Goal: Information Seeking & Learning: Learn about a topic

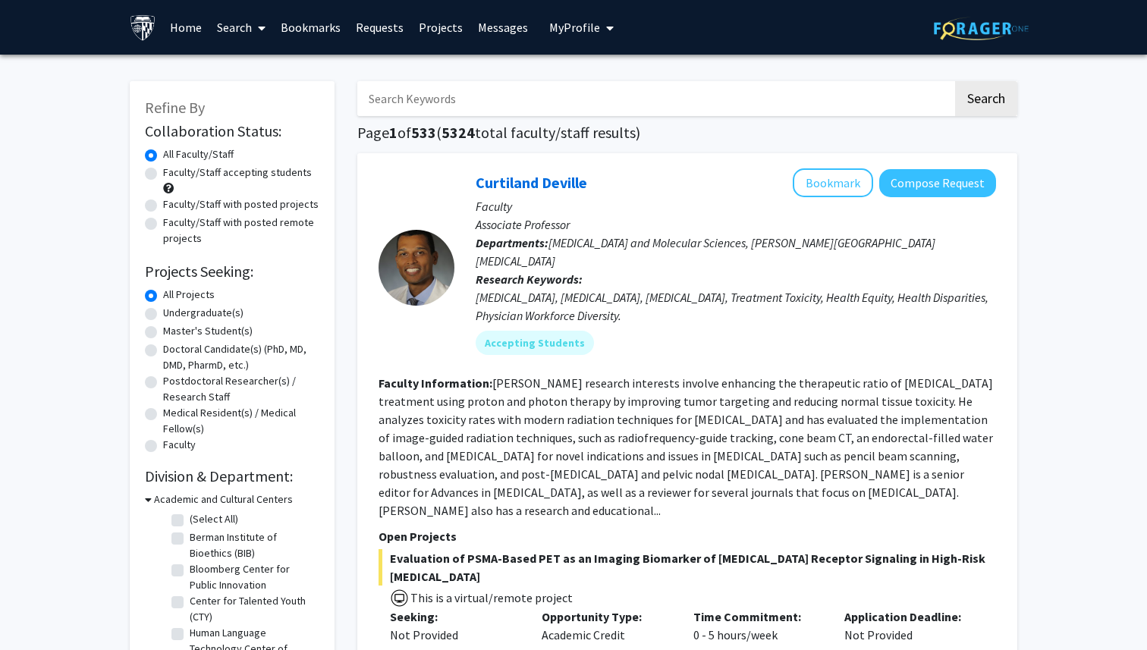
click at [327, 27] on link "Bookmarks" at bounding box center [310, 27] width 75 height 53
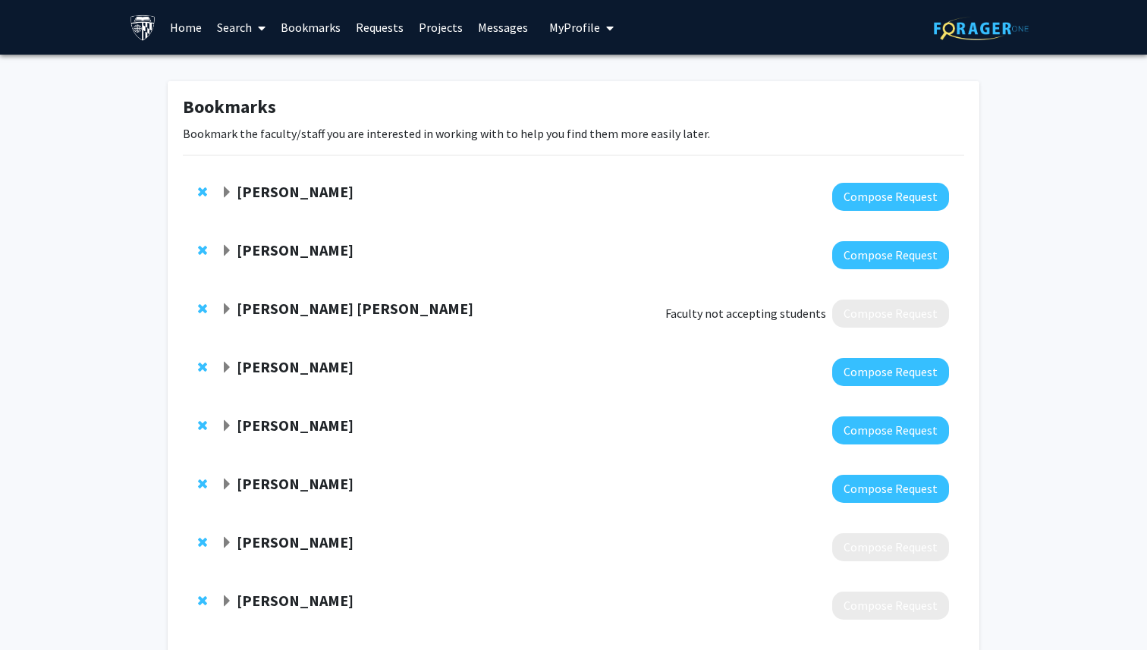
click at [201, 188] on span "Remove Arvind Pathak from bookmarks" at bounding box center [202, 192] width 9 height 12
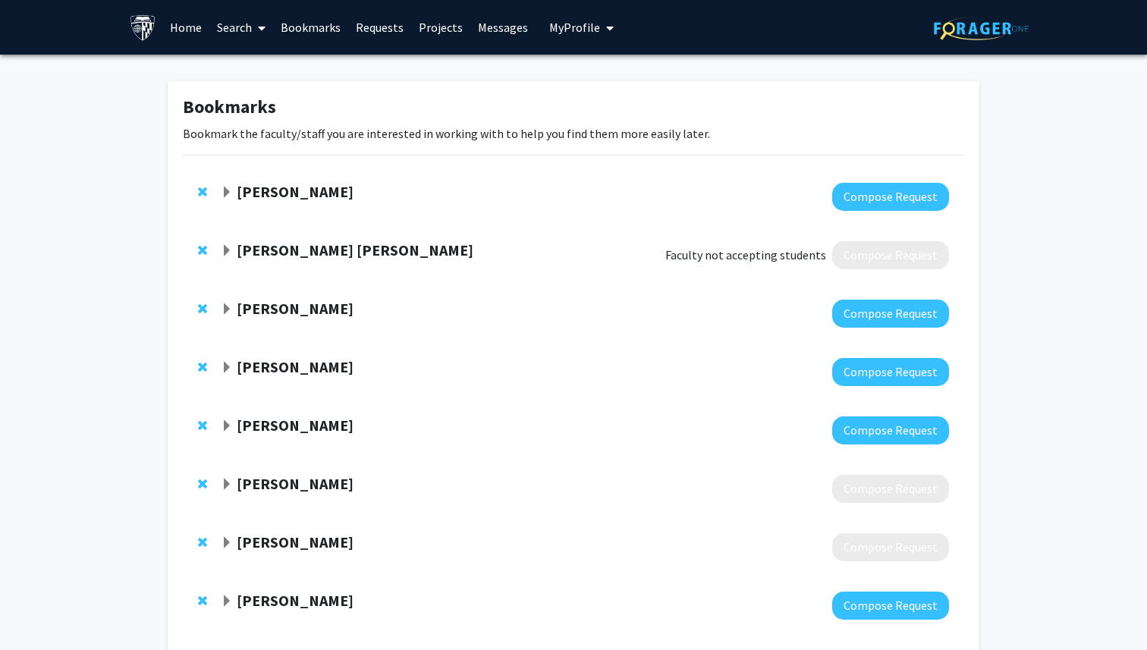
click at [201, 188] on span "Remove Ken Porche from bookmarks" at bounding box center [202, 192] width 9 height 12
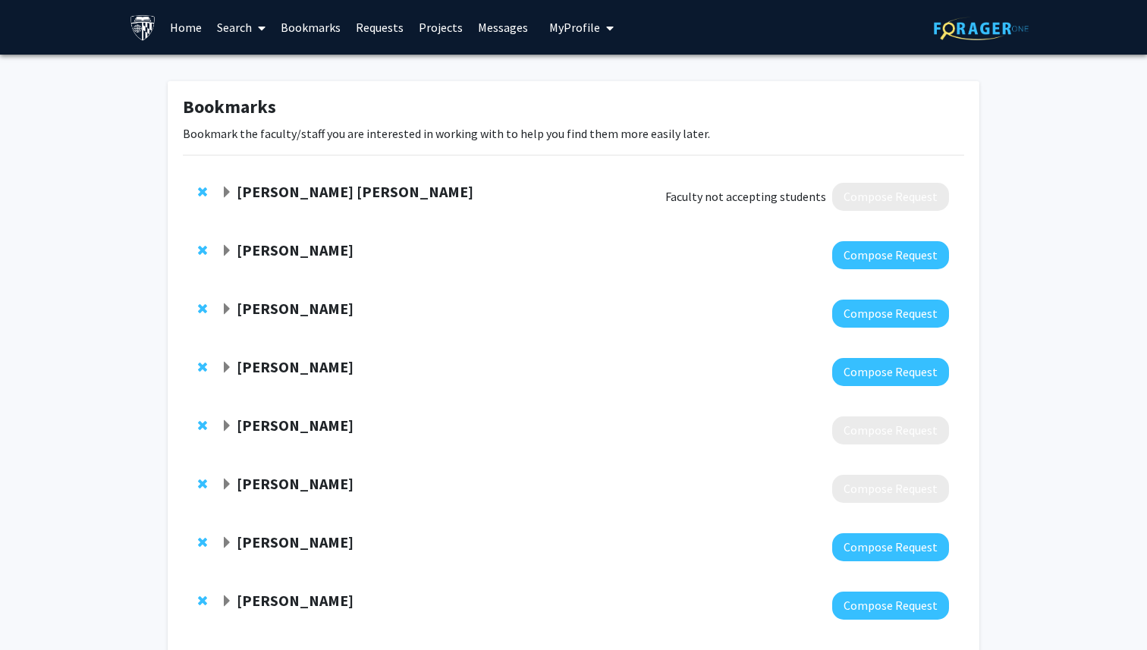
click at [201, 188] on span "Remove Matthew Nielsen Dick from bookmarks" at bounding box center [202, 192] width 9 height 12
click at [201, 244] on span "Remove Frederick Barrett from bookmarks" at bounding box center [202, 250] width 9 height 12
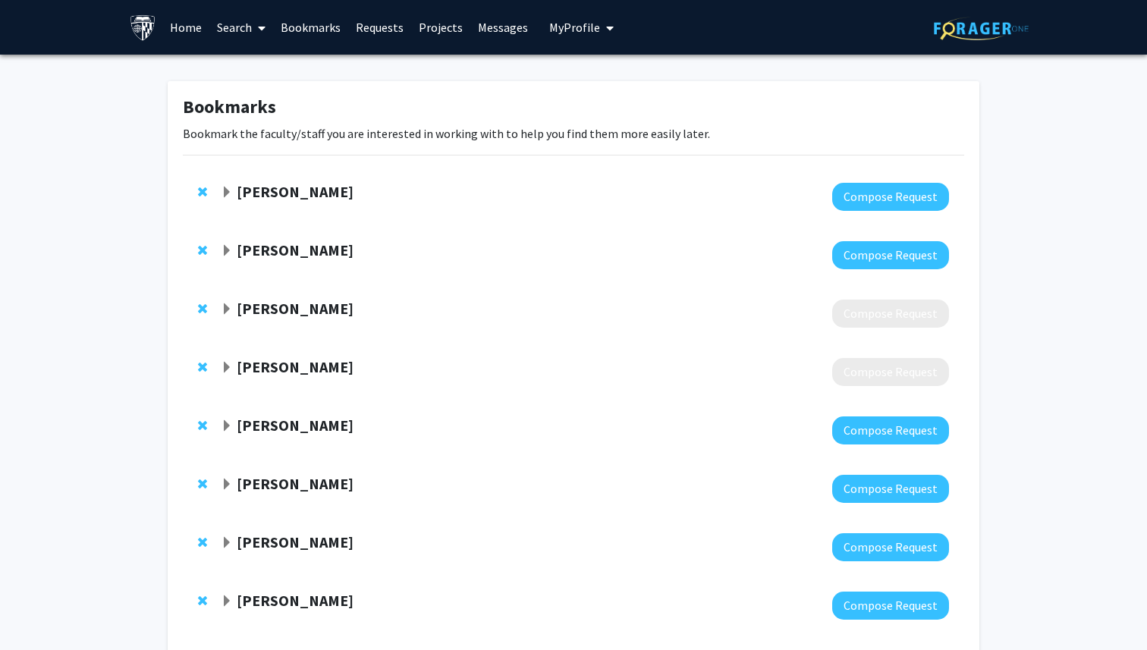
click at [201, 188] on span "Remove Praachi Tiwari from bookmarks" at bounding box center [202, 192] width 9 height 12
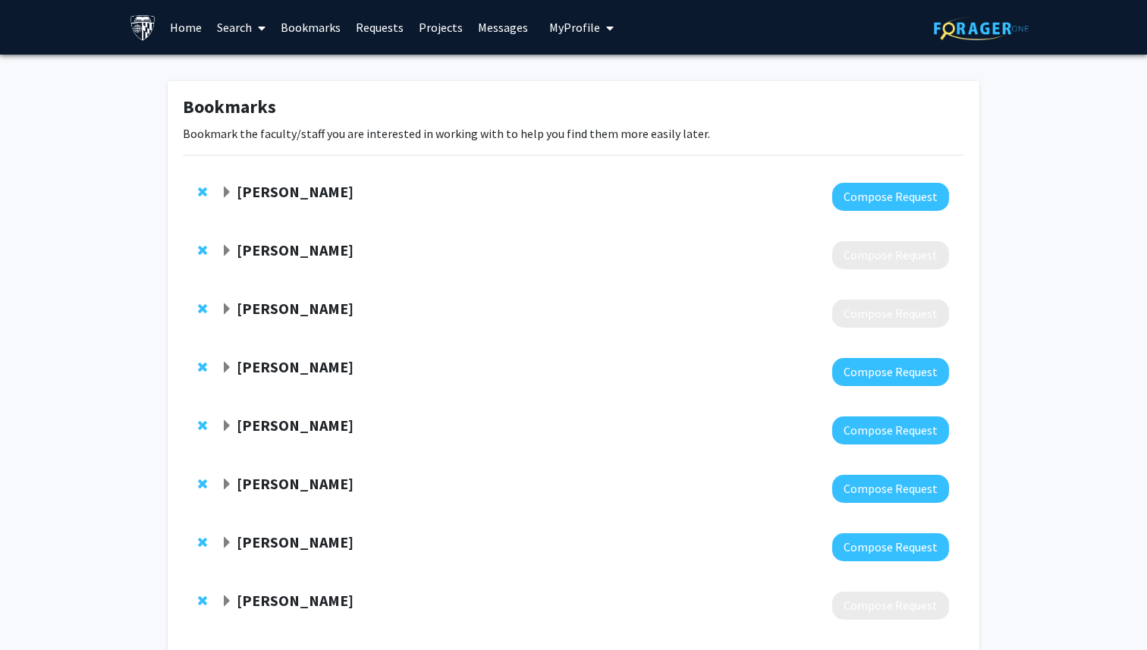
click at [201, 188] on span "Remove Ed Connor from bookmarks" at bounding box center [202, 192] width 9 height 12
click at [201, 244] on span "Remove Adam Charles from bookmarks" at bounding box center [202, 250] width 9 height 12
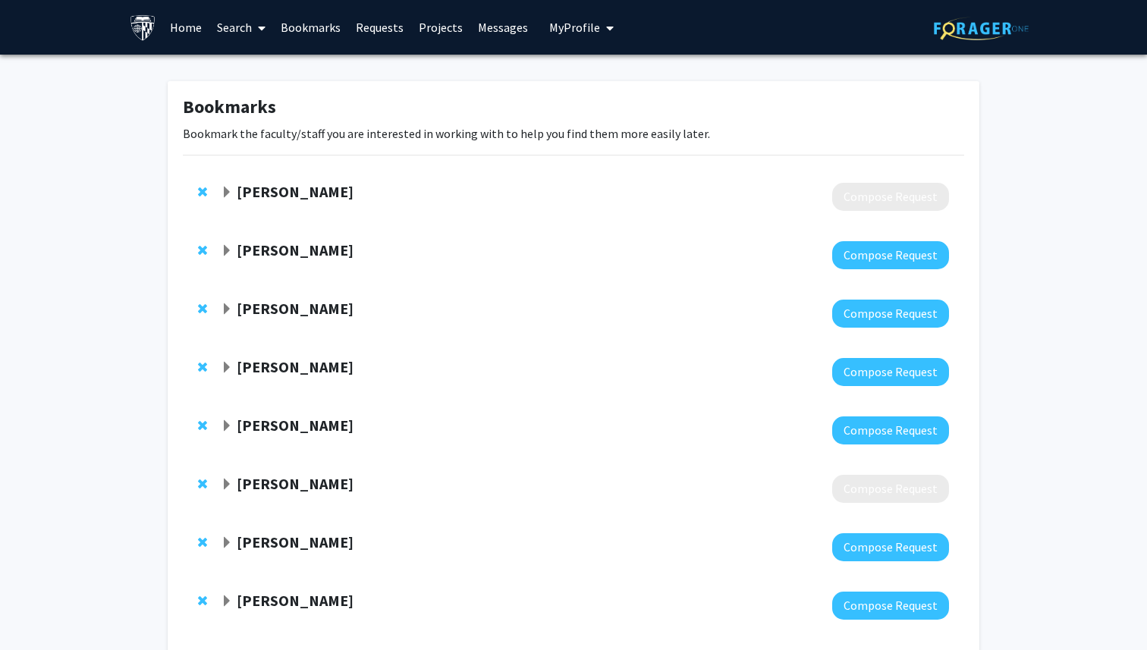
click at [201, 188] on span "Remove Joshua Doloff from bookmarks" at bounding box center [202, 192] width 9 height 12
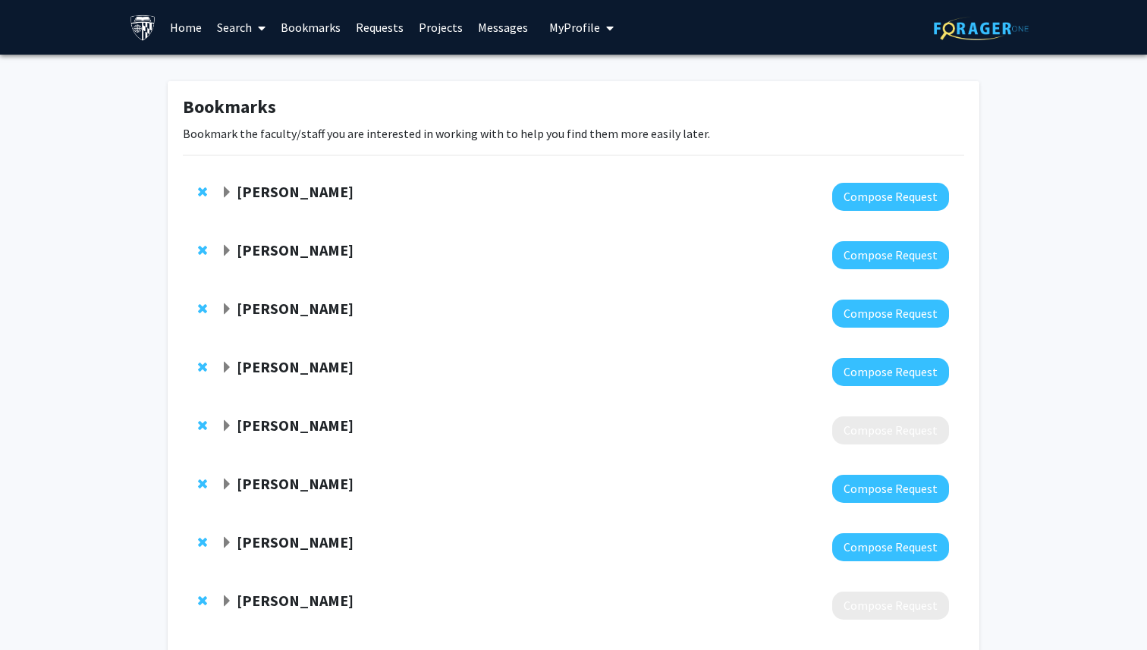
click at [201, 188] on span "Remove Nitish Thakor from bookmarks" at bounding box center [202, 192] width 9 height 12
click at [201, 244] on span "Remove Yousef Salimpour from bookmarks" at bounding box center [202, 250] width 9 height 12
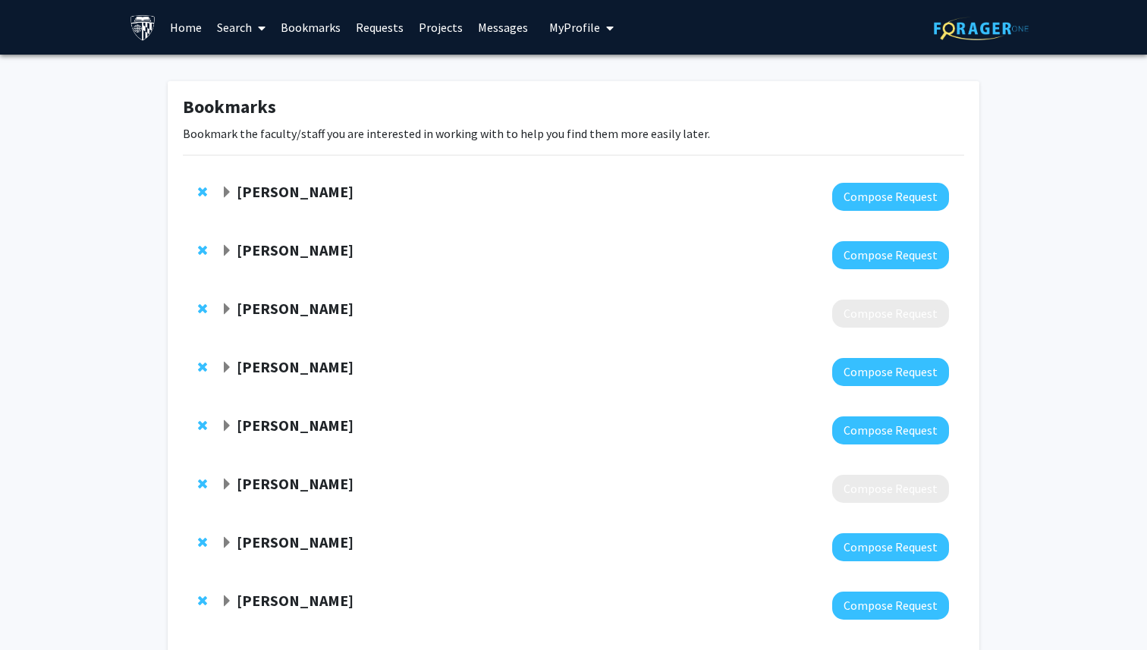
click at [201, 188] on span "Remove Seth Margolis from bookmarks" at bounding box center [202, 192] width 9 height 12
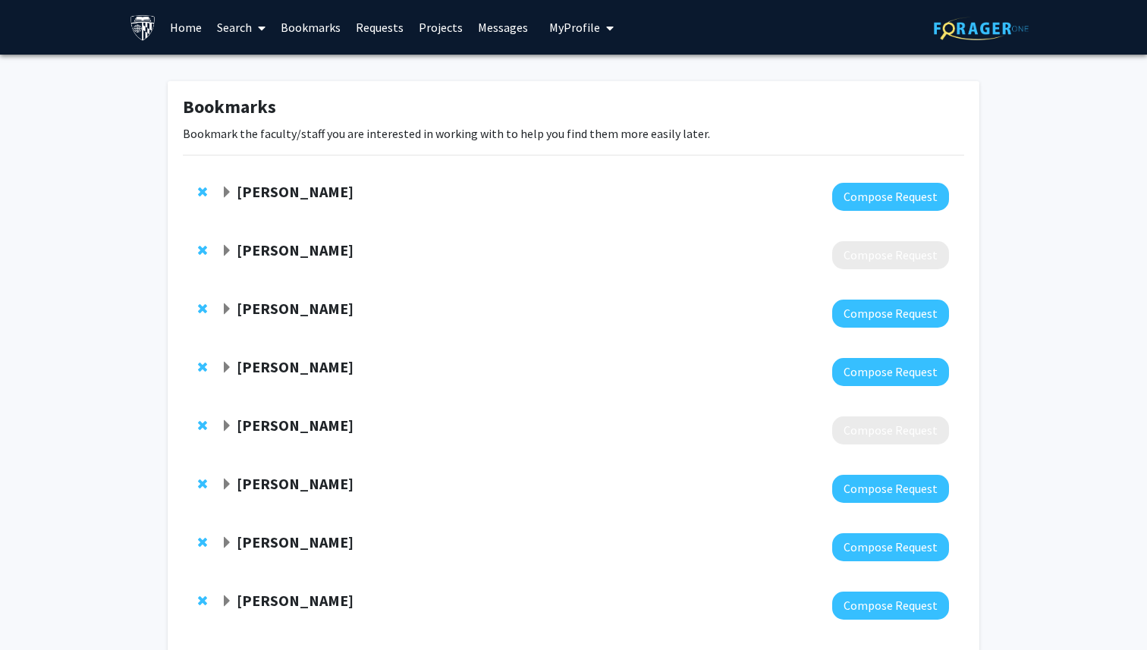
click at [201, 188] on span "Remove Mohamed Farah from bookmarks" at bounding box center [202, 192] width 9 height 12
click at [201, 244] on span "Remove Alex Kolodkin from bookmarks" at bounding box center [202, 250] width 9 height 12
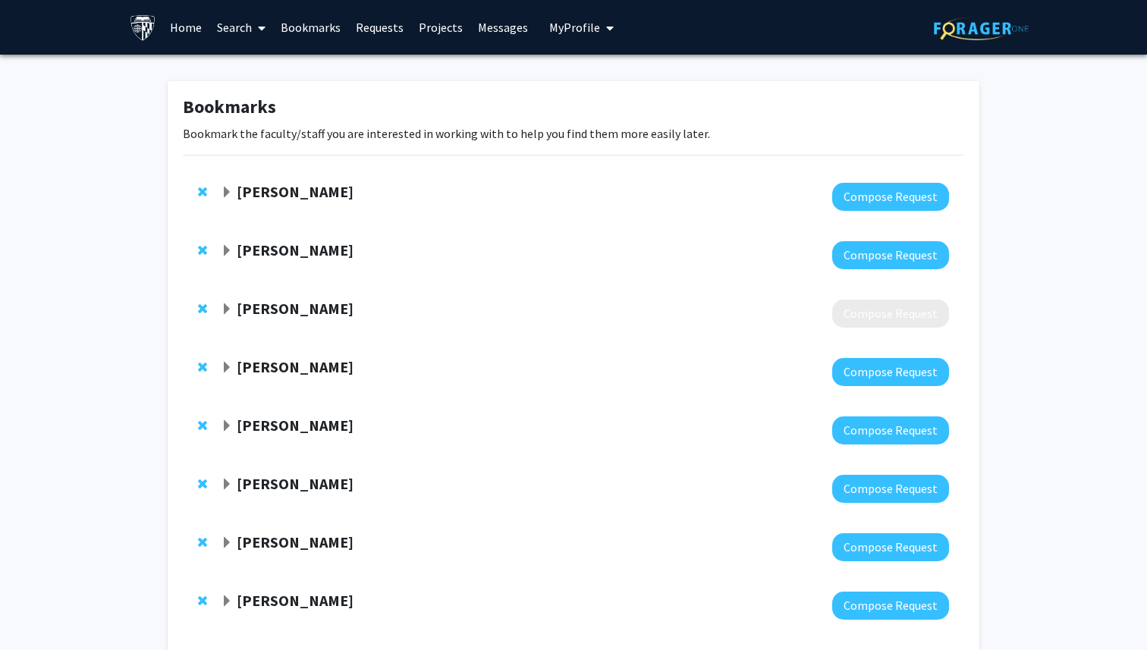
click at [201, 188] on span "Remove Jeff Mumm from bookmarks" at bounding box center [202, 192] width 9 height 12
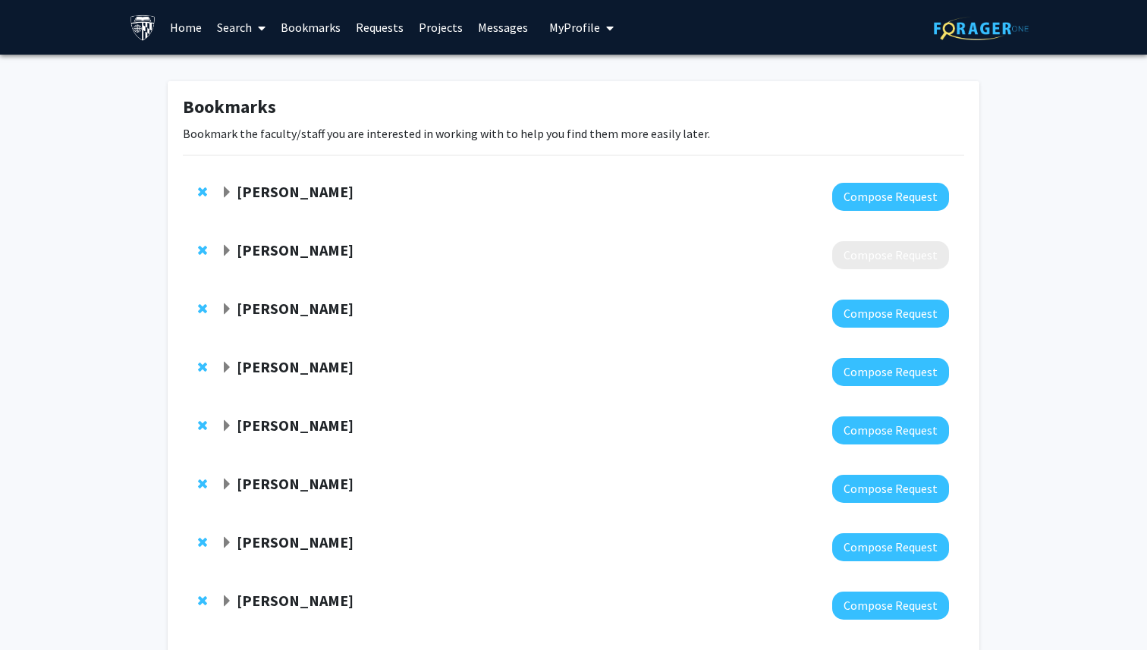
click at [201, 188] on span "Remove Raul Chavez-Valdez from bookmarks" at bounding box center [202, 192] width 9 height 12
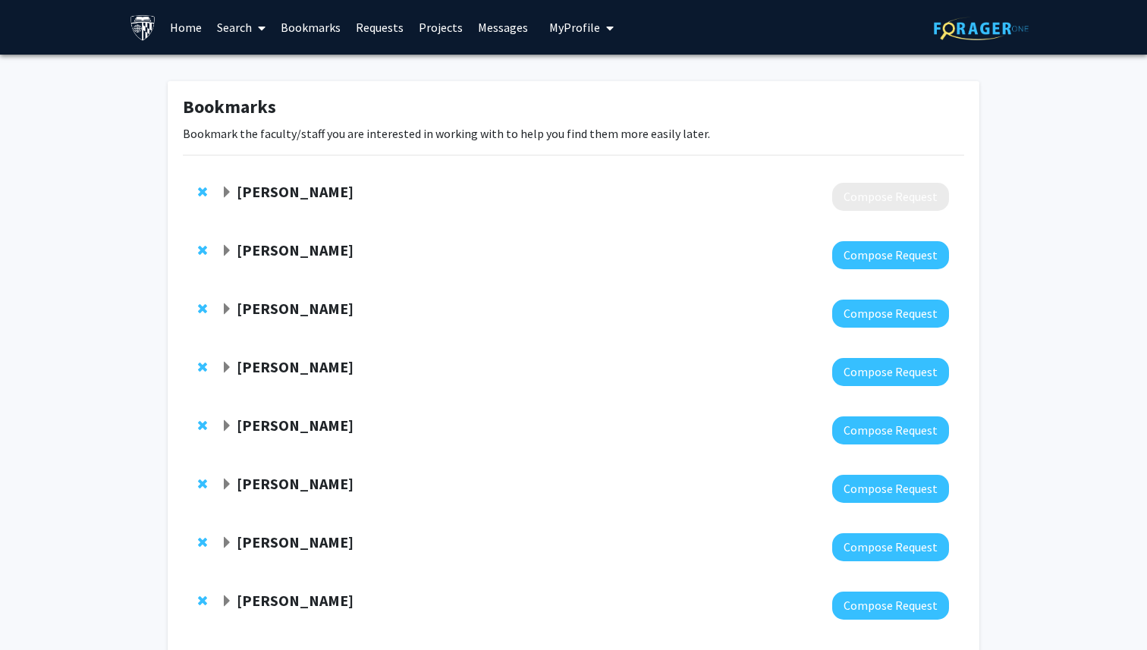
click at [201, 188] on span "Remove Sarada Viswanathan from bookmarks" at bounding box center [202, 192] width 9 height 12
click at [201, 244] on span "Remove Vikram Chib from bookmarks" at bounding box center [202, 250] width 9 height 12
click at [201, 188] on span "Remove Irving Reti from bookmarks" at bounding box center [202, 192] width 9 height 12
click at [201, 188] on span "Remove Jonathan Ling from bookmarks" at bounding box center [202, 192] width 9 height 12
click at [201, 244] on span "Remove Reza Shadmehr from bookmarks" at bounding box center [202, 250] width 9 height 12
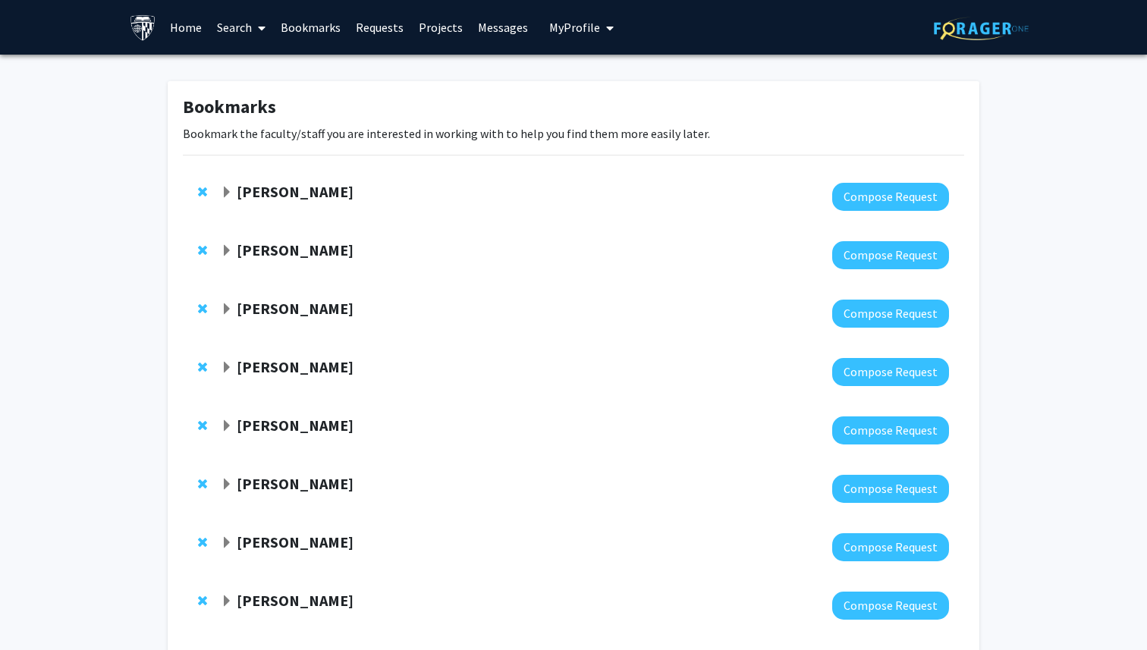
click at [201, 188] on span "Remove Philip Wong from bookmarks" at bounding box center [202, 192] width 9 height 12
click at [201, 188] on span "Remove Ted Dawson from bookmarks" at bounding box center [202, 192] width 9 height 12
click at [201, 244] on span "Remove Jeffrey Rothstein from bookmarks" at bounding box center [202, 250] width 9 height 12
click at [201, 188] on span "Remove Christopher Hammond from bookmarks" at bounding box center [202, 192] width 9 height 12
click at [201, 188] on span "Remove Valina Dawson from bookmarks" at bounding box center [202, 192] width 9 height 12
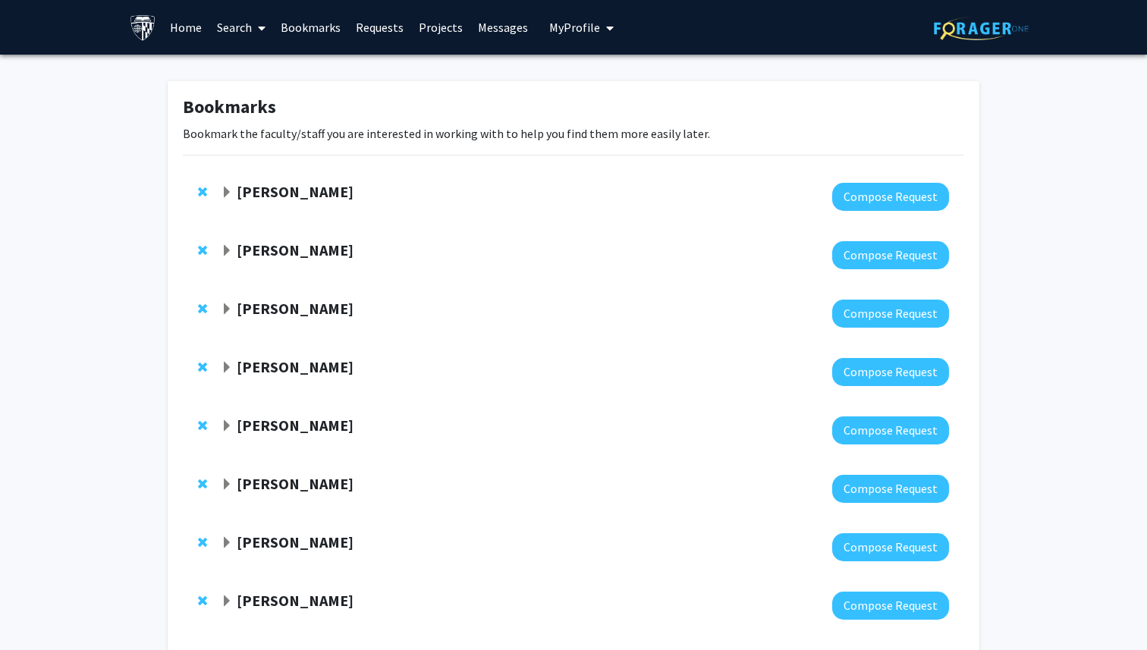
click at [201, 244] on span "Remove Bardia Nourbakhsh from bookmarks" at bounding box center [202, 250] width 9 height 12
click at [201, 188] on span "Remove Shari Liu from bookmarks" at bounding box center [202, 192] width 9 height 12
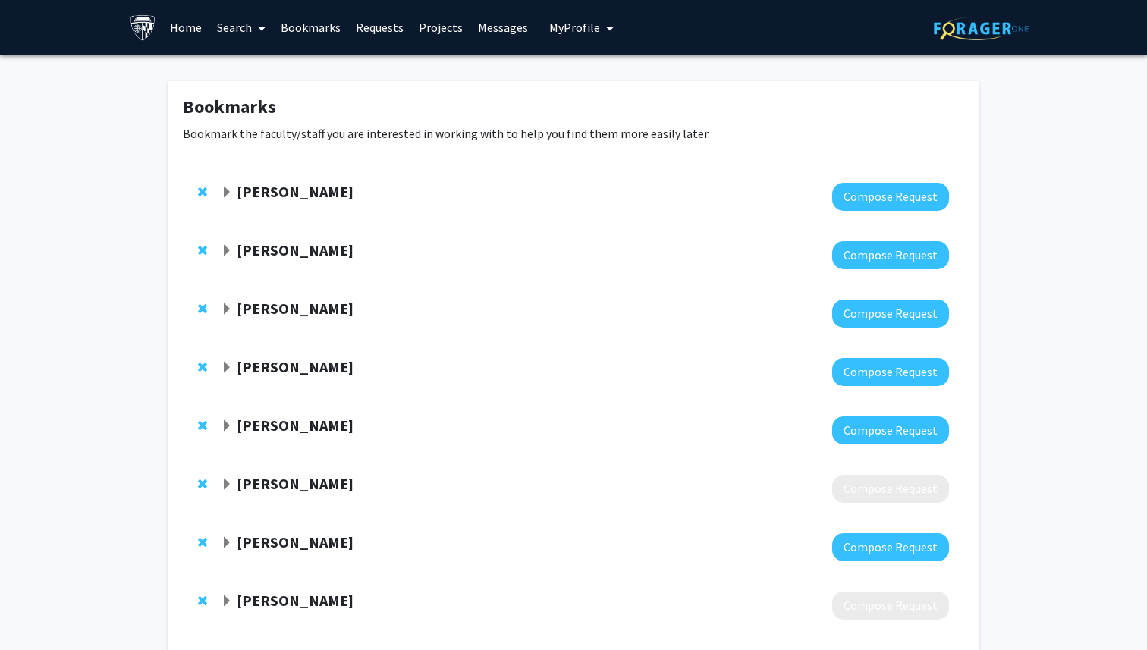
click at [201, 188] on span "Remove Emily Johnson from bookmarks" at bounding box center [202, 192] width 9 height 12
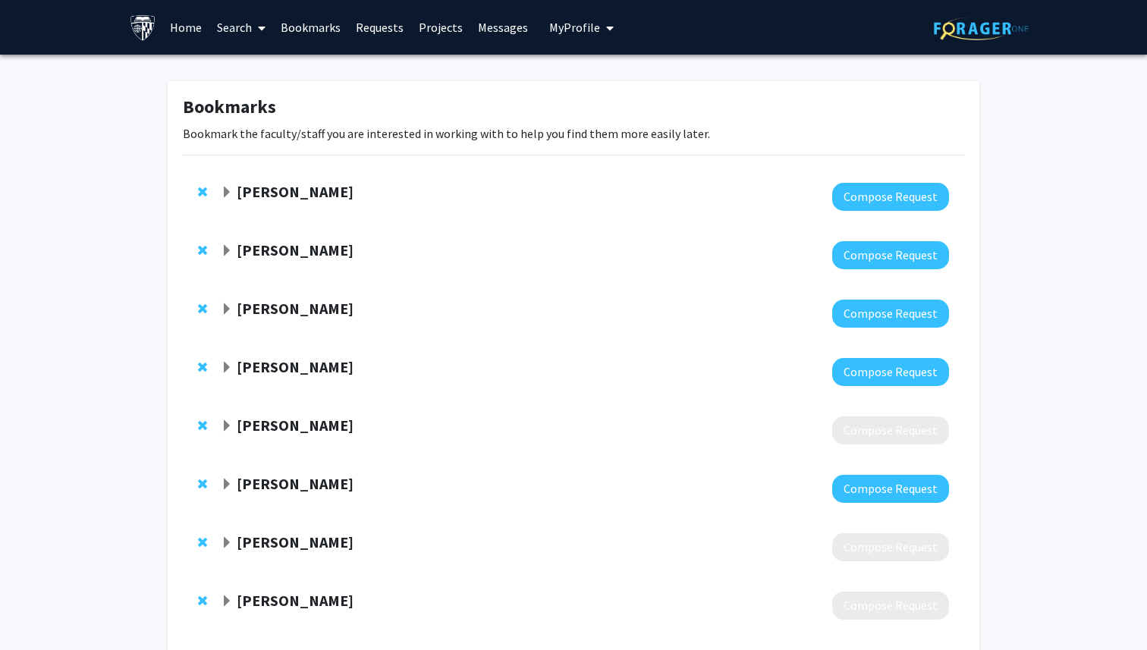
click at [201, 188] on span "Remove Howard Egeth from bookmarks" at bounding box center [202, 192] width 9 height 12
click at [201, 244] on span "Remove Carlos Romo from bookmarks" at bounding box center [202, 250] width 9 height 12
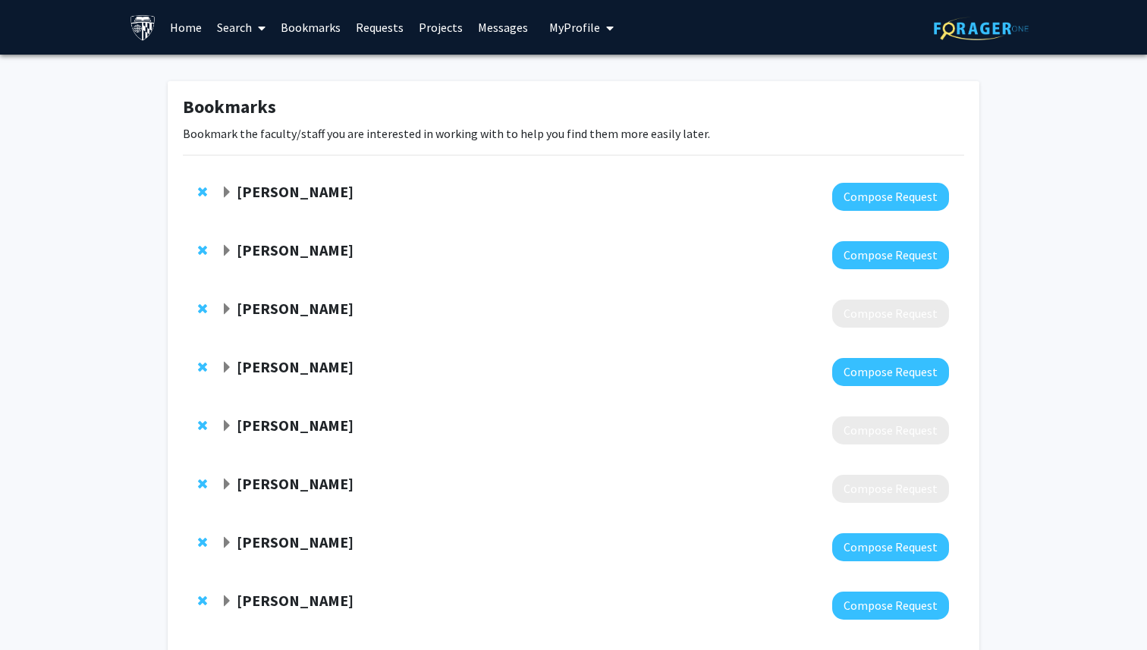
click at [201, 188] on span "Remove Elise Weerts from bookmarks" at bounding box center [202, 192] width 9 height 12
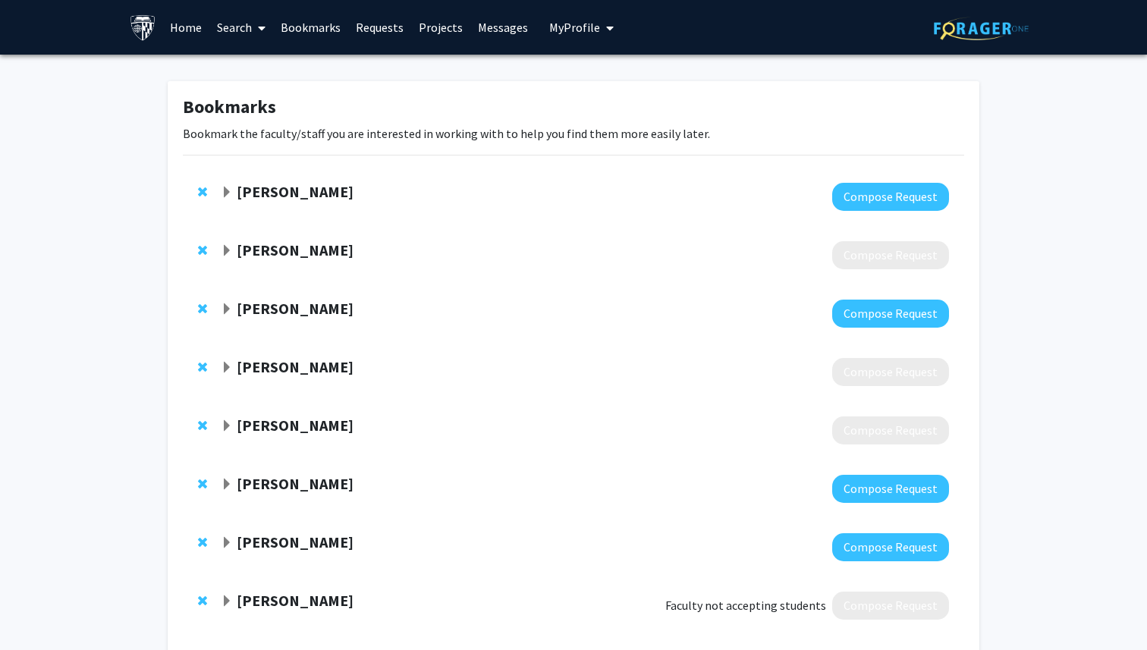
click at [201, 188] on span "Remove Jason Chua from bookmarks" at bounding box center [202, 192] width 9 height 12
click at [201, 244] on span "Remove Jeremias Sulam from bookmarks" at bounding box center [202, 250] width 9 height 12
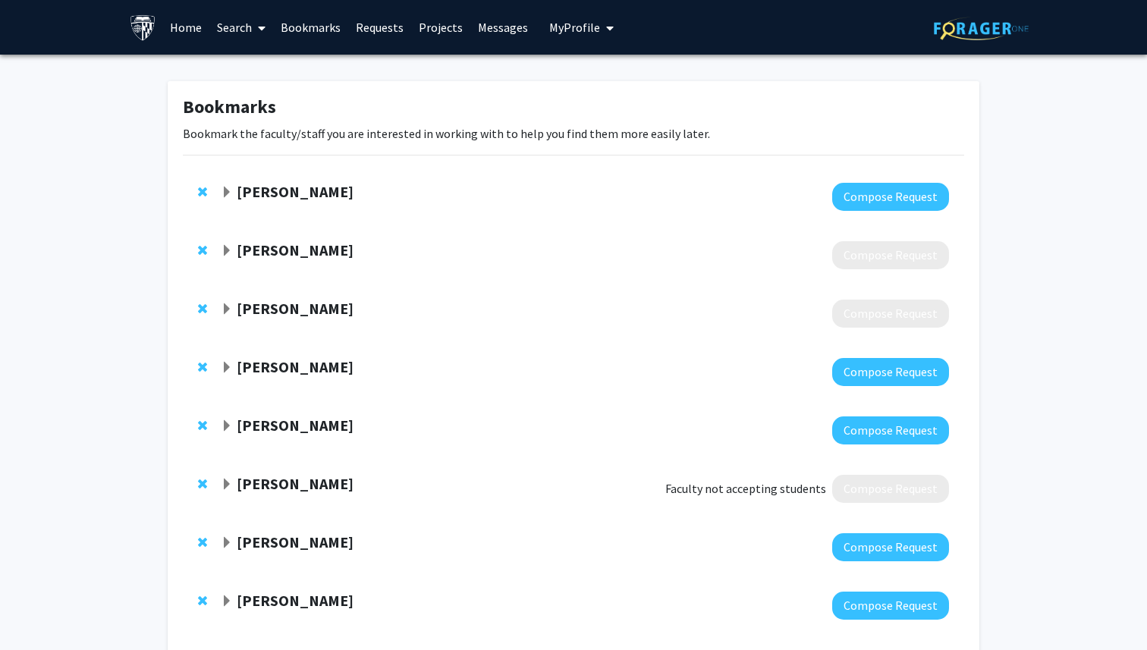
click at [201, 188] on span "Remove Yannis Paulus from bookmarks" at bounding box center [202, 192] width 9 height 12
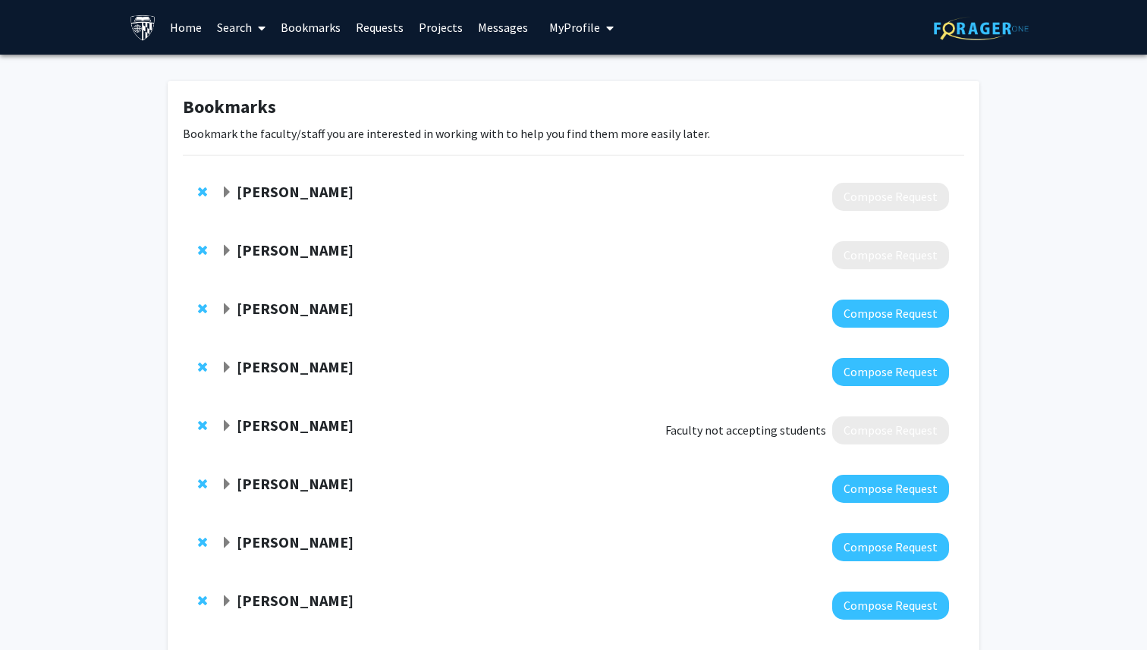
click at [201, 188] on span "Remove Matthias Holdhoff from bookmarks" at bounding box center [202, 192] width 9 height 12
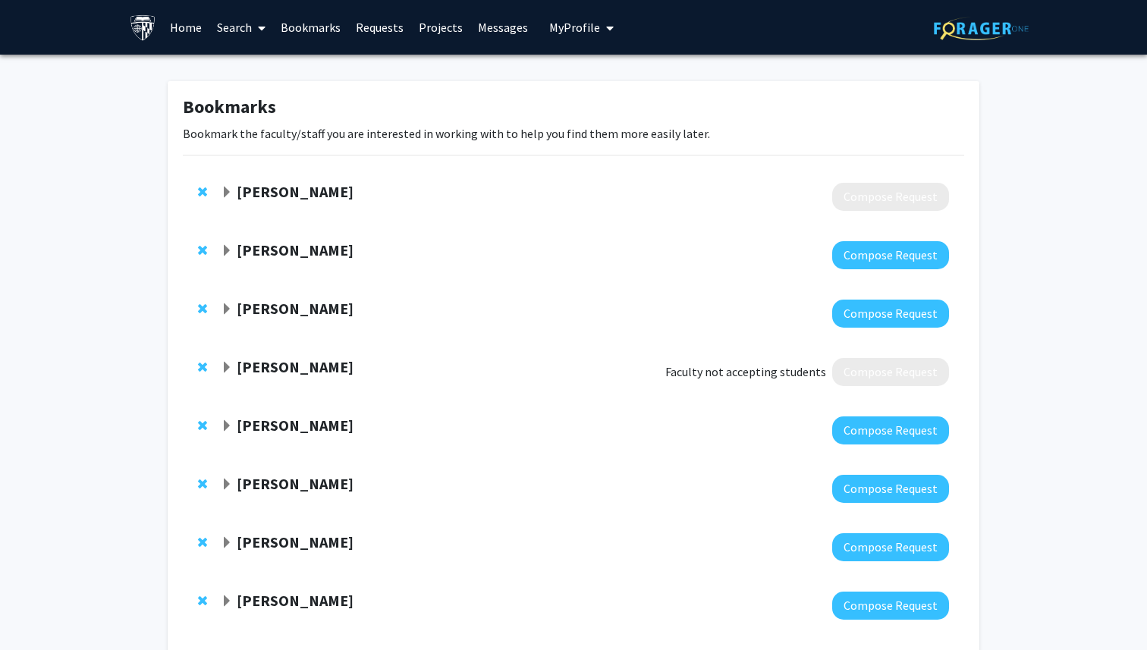
click at [201, 188] on span "Remove Babak Moghadas from bookmarks" at bounding box center [202, 192] width 9 height 12
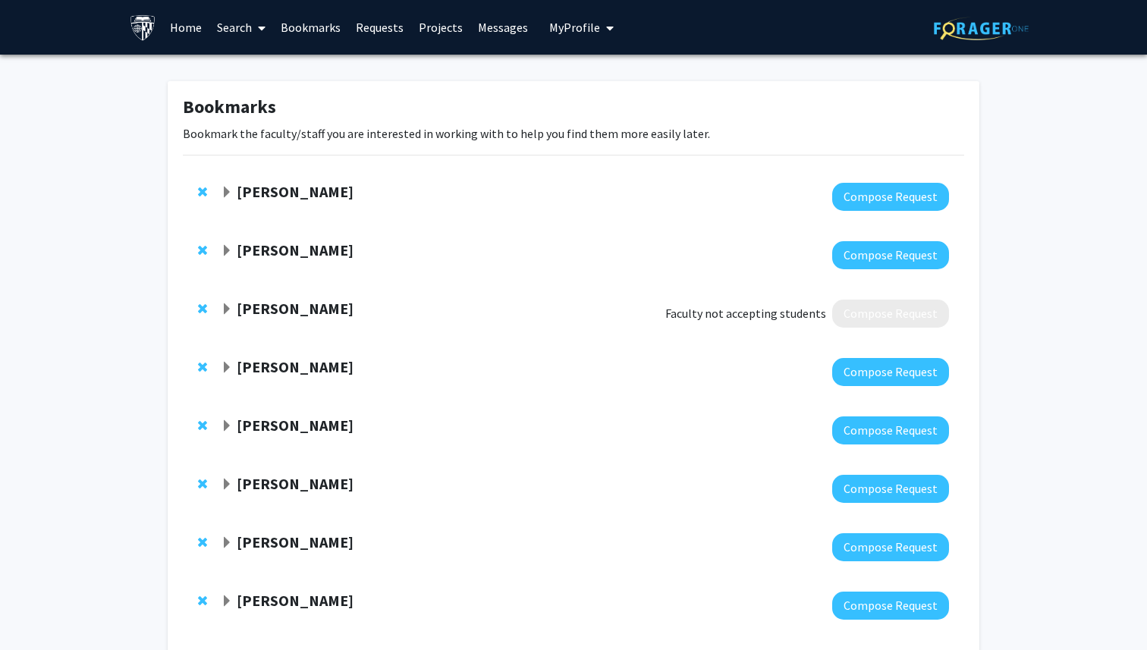
click at [201, 188] on span "Remove Amir Kashani from bookmarks" at bounding box center [202, 192] width 9 height 12
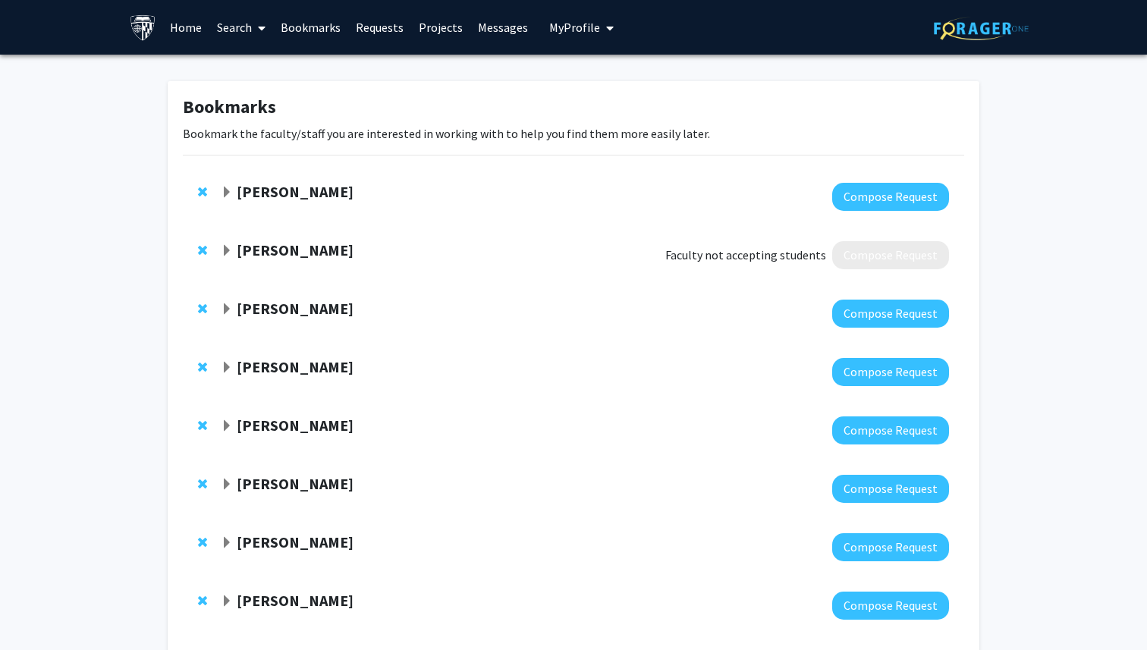
click at [201, 188] on span "Remove Hernando Lopez-Bertoni from bookmarks" at bounding box center [202, 192] width 9 height 12
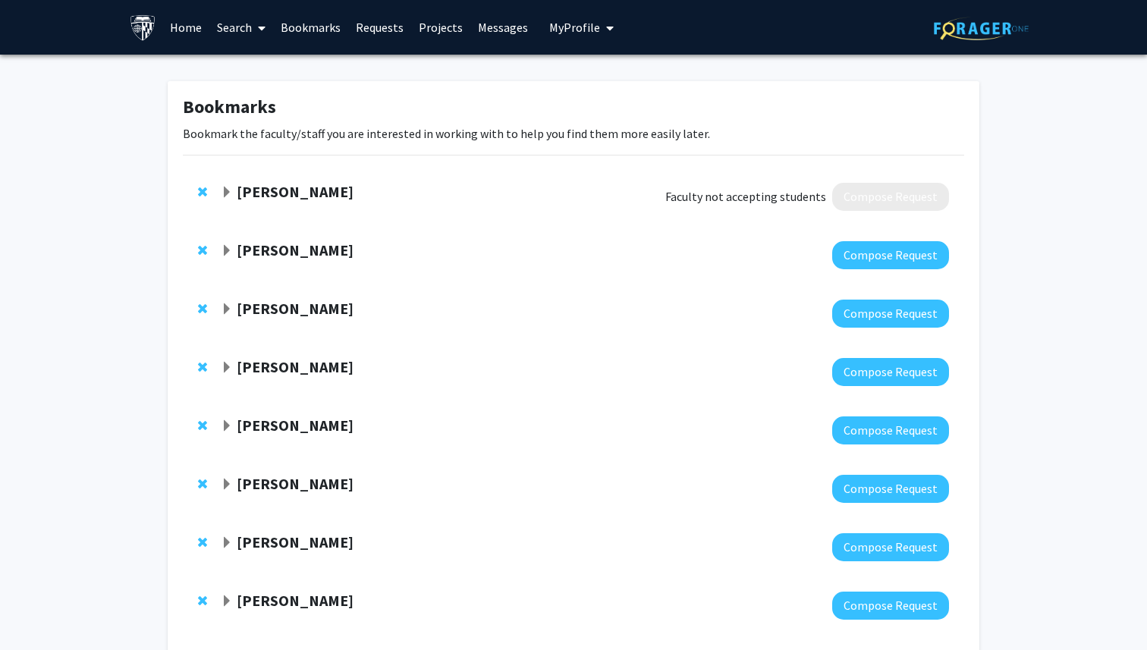
click at [201, 188] on span "Remove Michelle Johansen from bookmarks" at bounding box center [202, 192] width 9 height 12
click at [201, 188] on span "Remove Matthew Elrick from bookmarks" at bounding box center [202, 192] width 9 height 12
click at [201, 188] on span "Remove Richard Huganir from bookmarks" at bounding box center [202, 192] width 9 height 12
click at [201, 244] on span "Remove Xiaolei Zhu from bookmarks" at bounding box center [202, 250] width 9 height 12
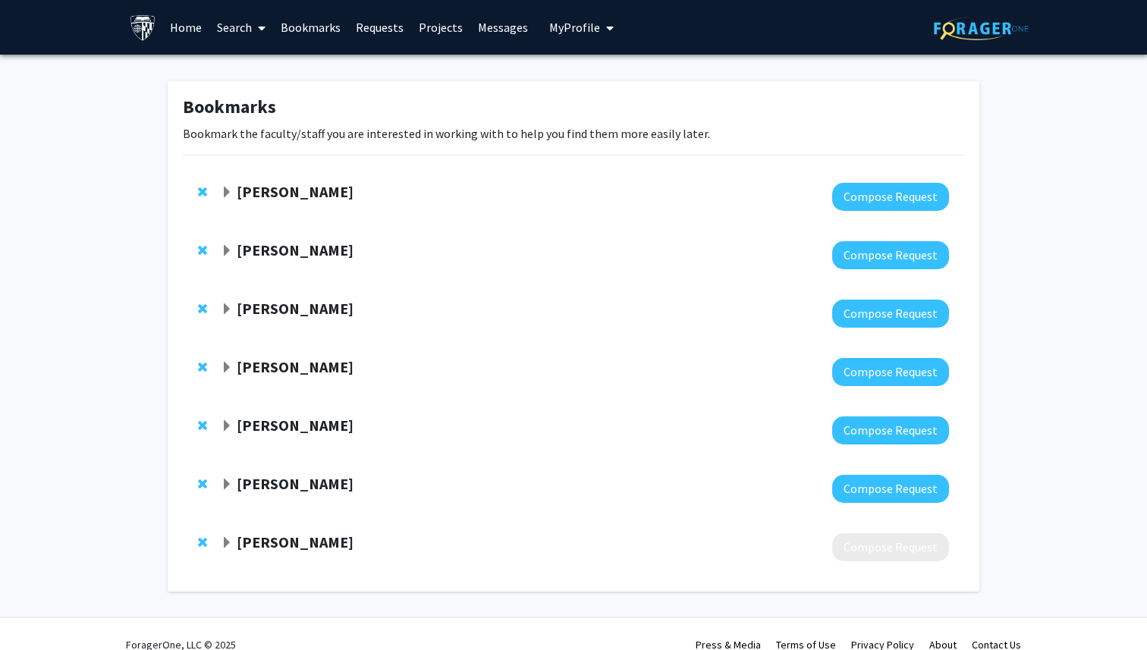
click at [201, 188] on span "Remove Zhaozhu Qiu from bookmarks" at bounding box center [202, 192] width 9 height 12
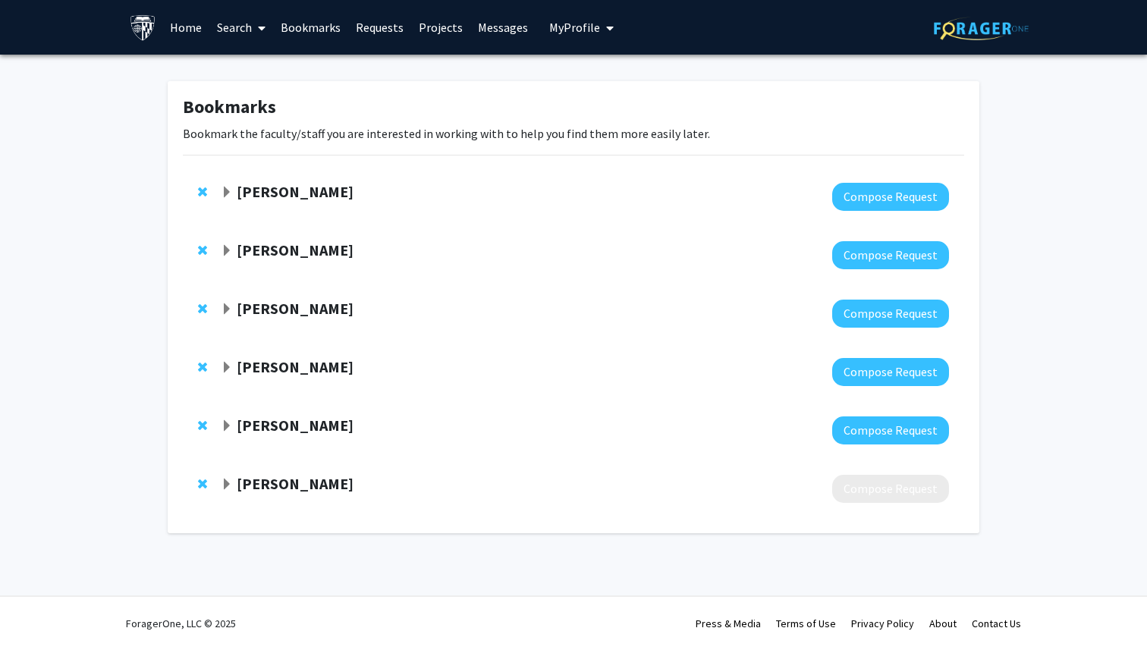
click at [201, 188] on span "Remove Andy McCallion from bookmarks" at bounding box center [202, 192] width 9 height 12
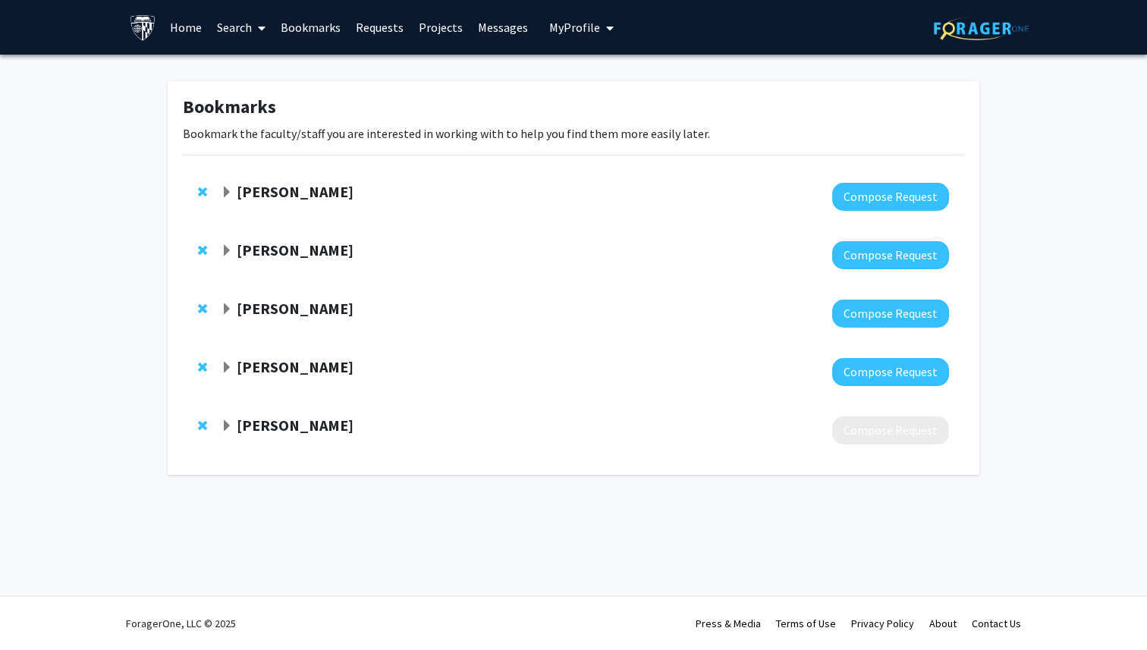
click at [201, 188] on span "Remove Haris Sair from bookmarks" at bounding box center [202, 192] width 9 height 12
click at [201, 244] on span "Remove Tara Deemyad from bookmarks" at bounding box center [202, 250] width 9 height 12
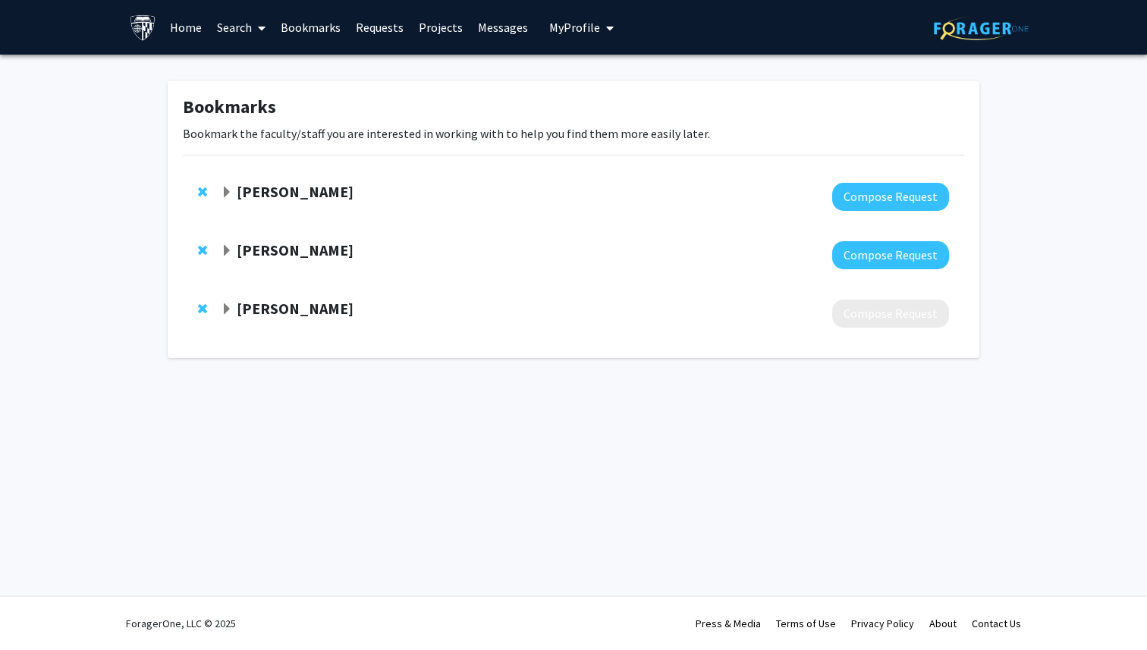
click at [201, 188] on span "Remove Nicholas Rowan from bookmarks" at bounding box center [202, 192] width 9 height 12
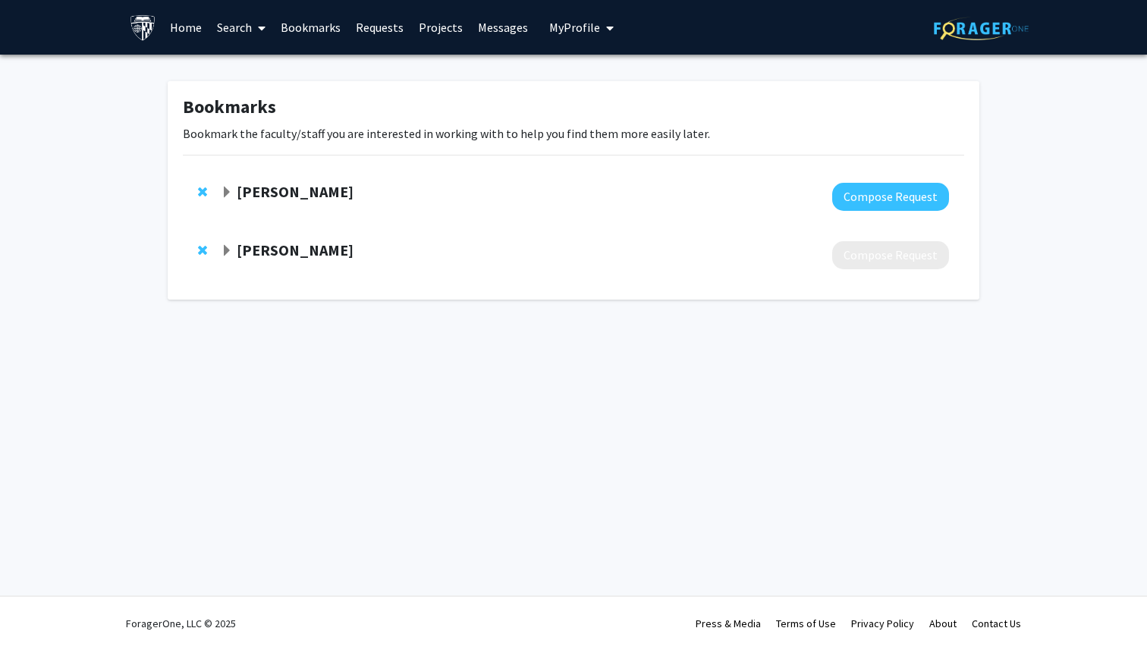
click at [201, 188] on span "Remove Kunal Parikh from bookmarks" at bounding box center [202, 192] width 9 height 12
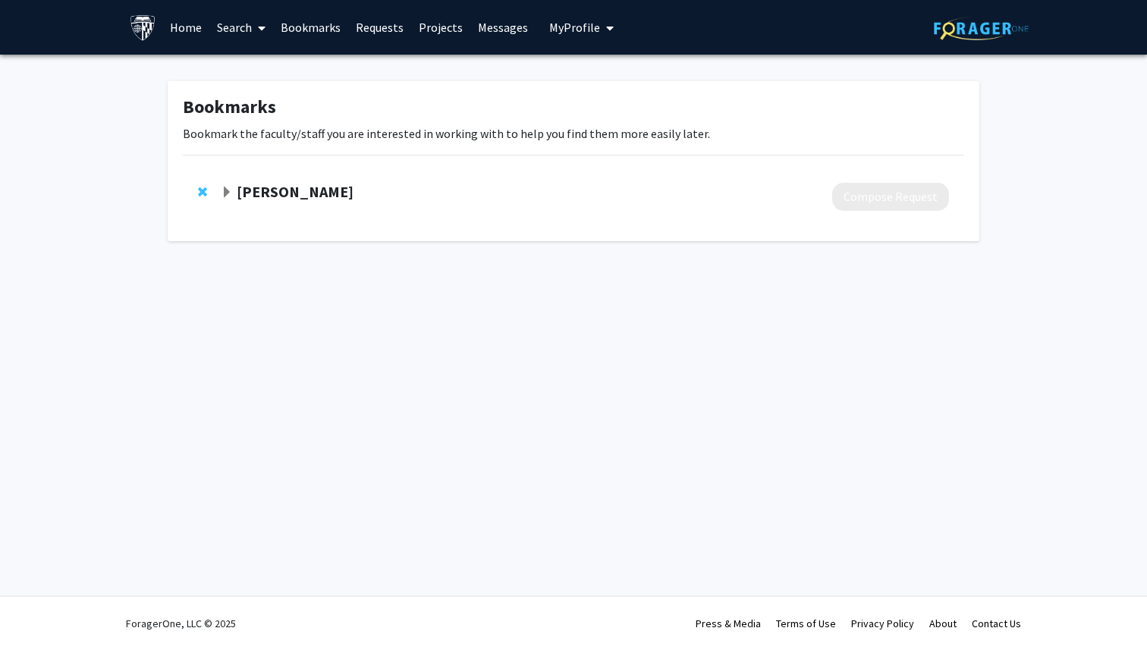
click at [201, 188] on span "Remove Payam Mohassel from bookmarks" at bounding box center [202, 192] width 9 height 12
click at [201, 188] on div "Bookmarks Bookmark the faculty/staff you are interested in working with to help…" at bounding box center [573, 165] width 1147 height 221
click at [220, 27] on link "Search" at bounding box center [241, 27] width 64 height 53
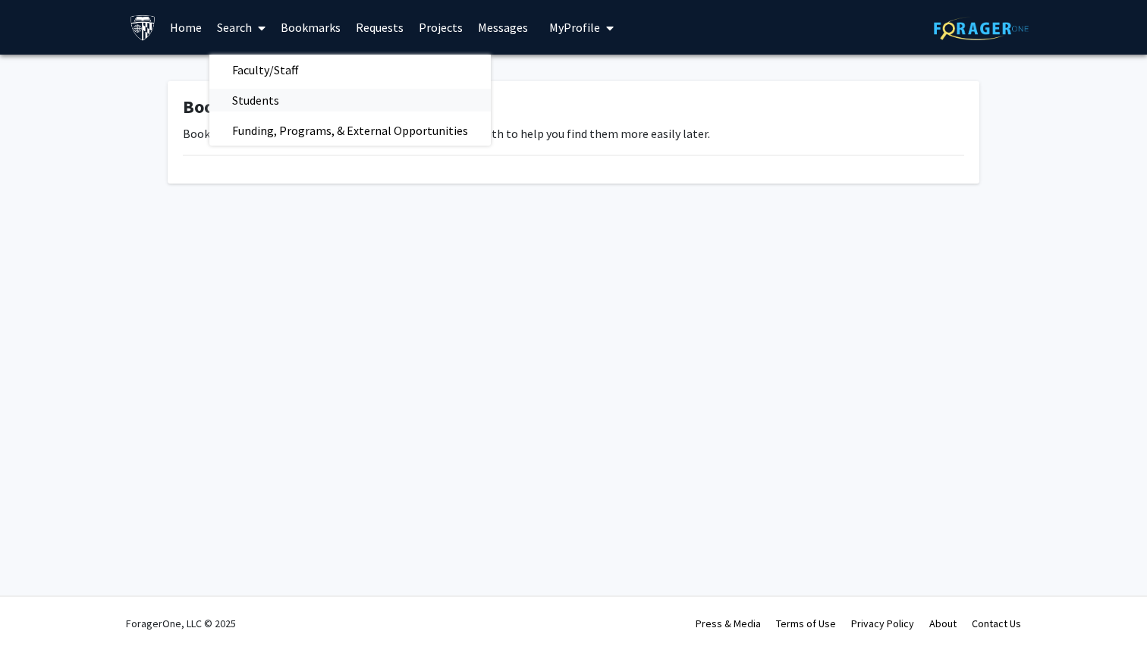
click at [243, 98] on span "Students" at bounding box center [255, 100] width 93 height 30
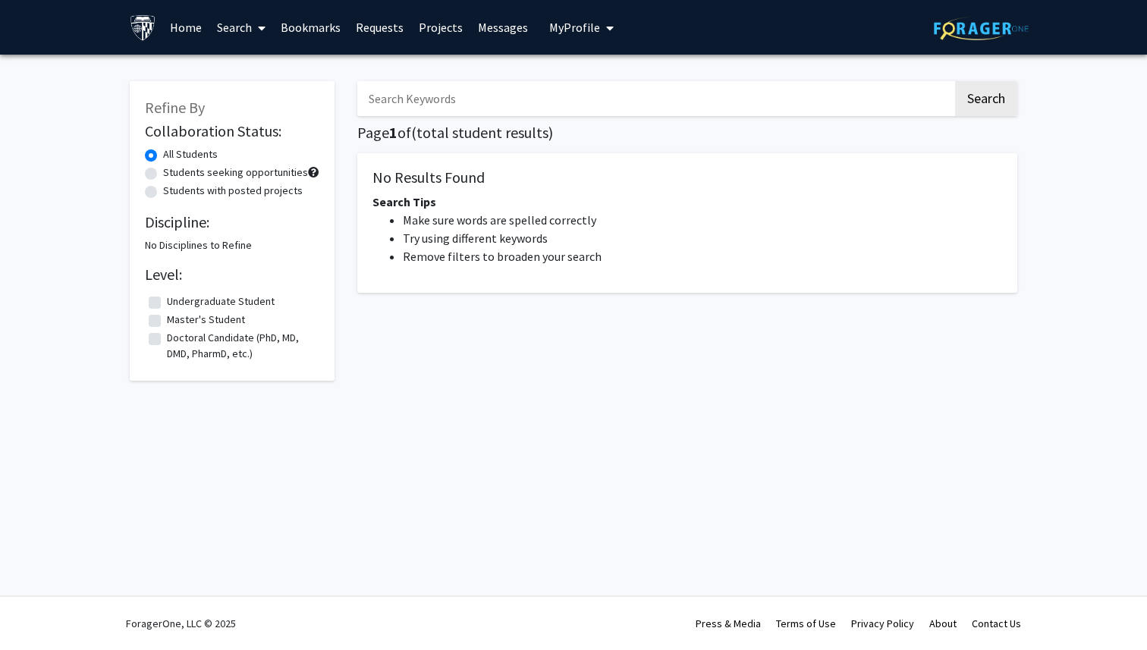
click at [465, 93] on input "Search Keywords" at bounding box center [654, 98] width 595 height 35
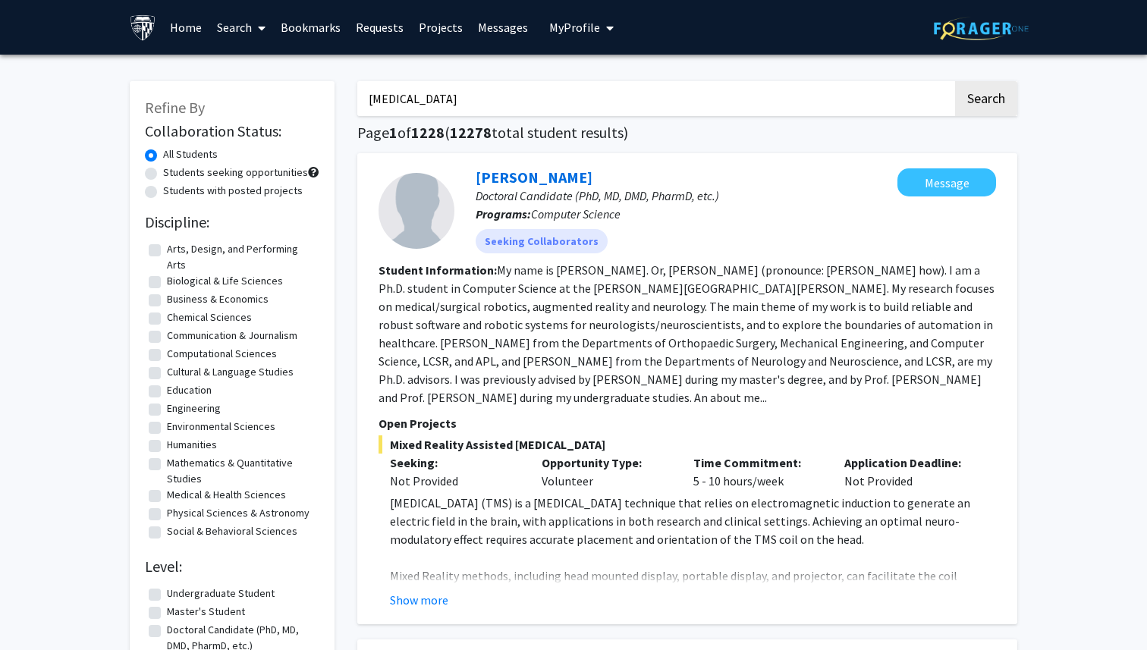
type input "[MEDICAL_DATA]"
click at [955, 81] on button "Search" at bounding box center [986, 98] width 62 height 35
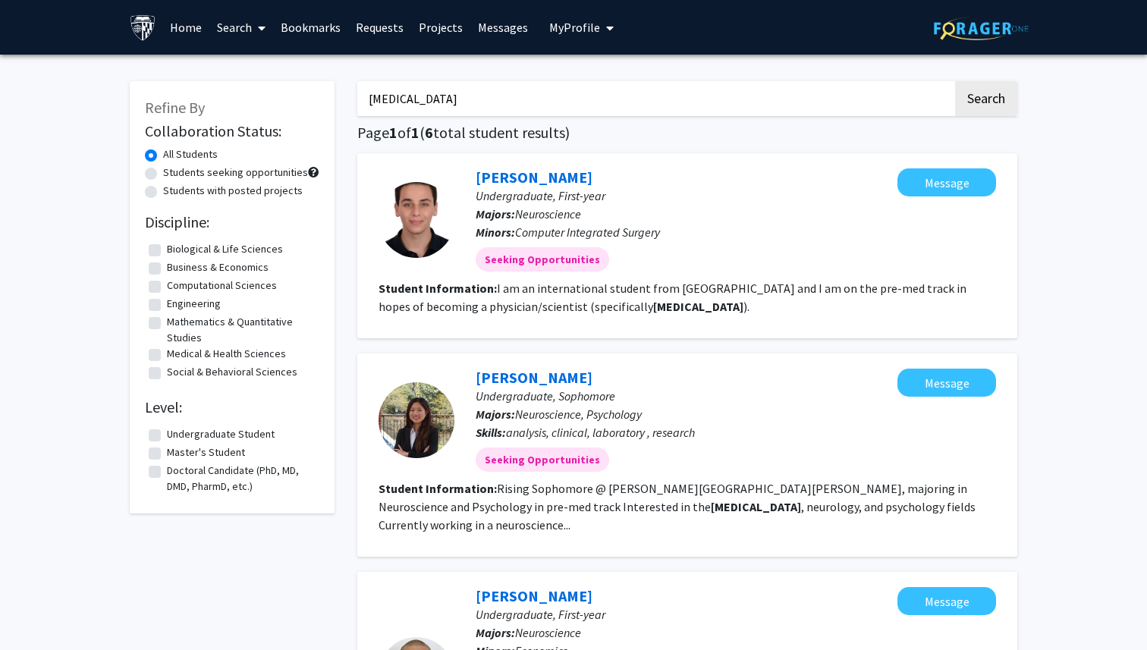
click at [196, 174] on label "Students seeking opportunities" at bounding box center [235, 173] width 145 height 16
click at [173, 174] on input "Students seeking opportunities" at bounding box center [168, 170] width 10 height 10
radio input "true"
click at [191, 193] on label "Students with posted projects" at bounding box center [233, 191] width 140 height 16
click at [173, 193] on input "Students with posted projects" at bounding box center [168, 188] width 10 height 10
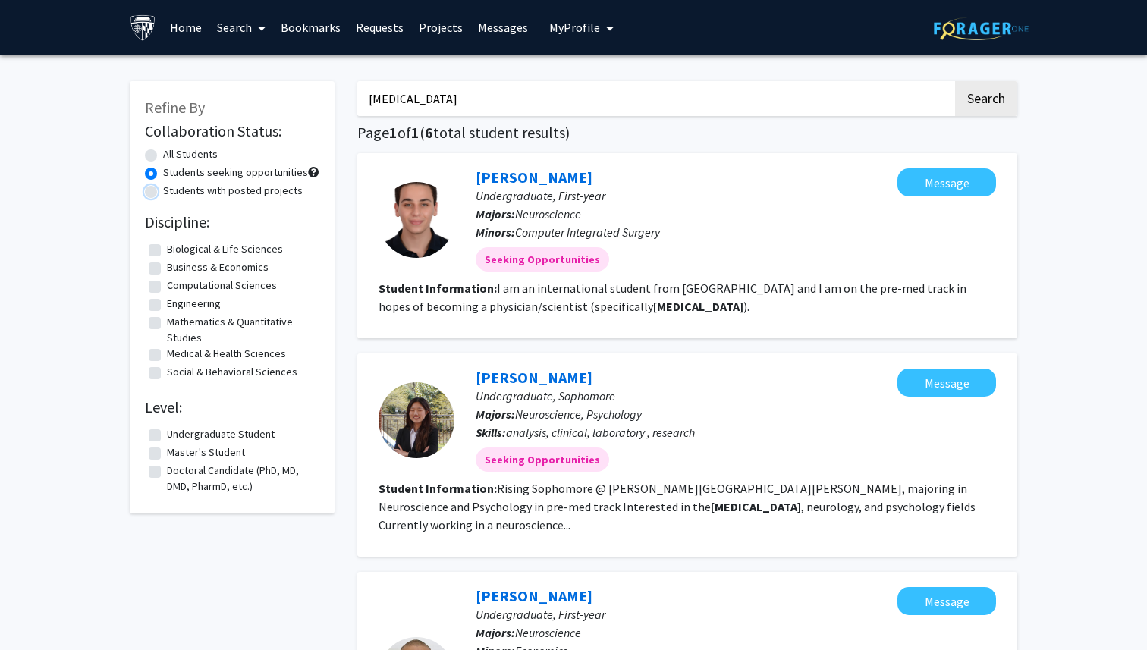
radio input "true"
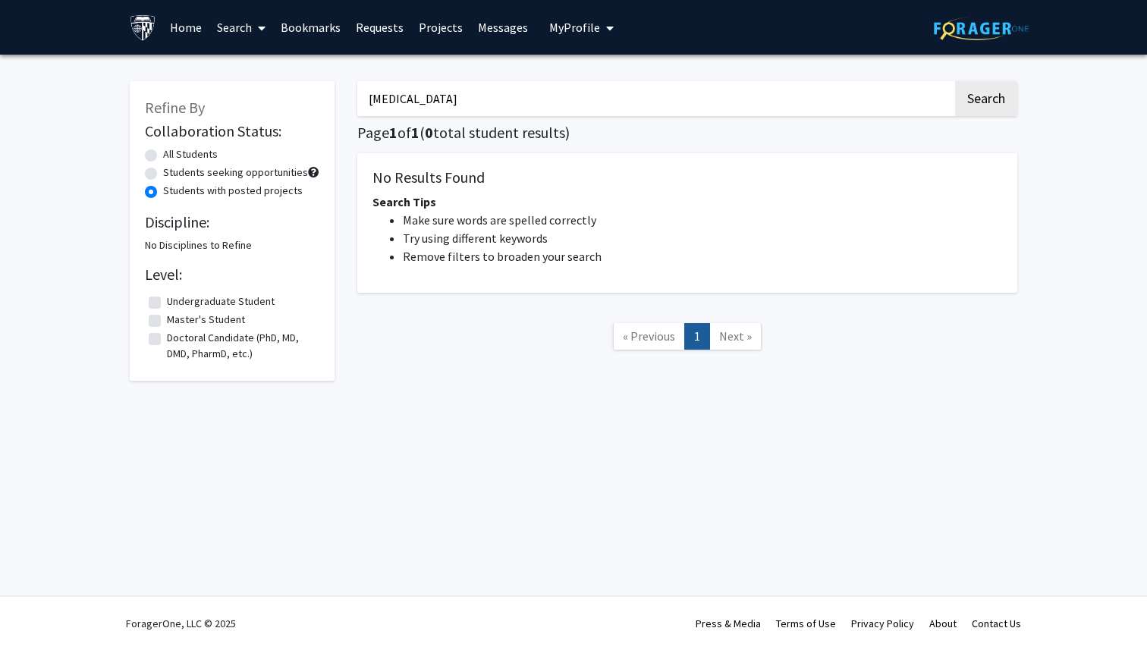
click at [169, 156] on label "All Students" at bounding box center [190, 154] width 55 height 16
click at [169, 156] on input "All Students" at bounding box center [168, 151] width 10 height 10
radio input "true"
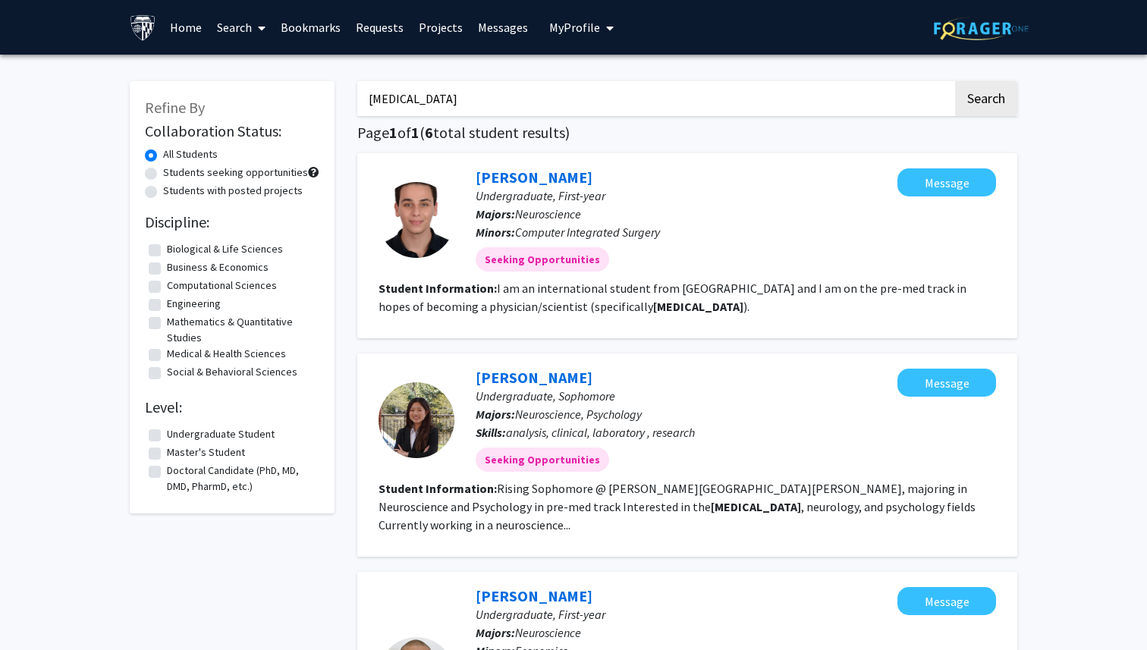
click at [229, 28] on link "Search" at bounding box center [241, 27] width 64 height 53
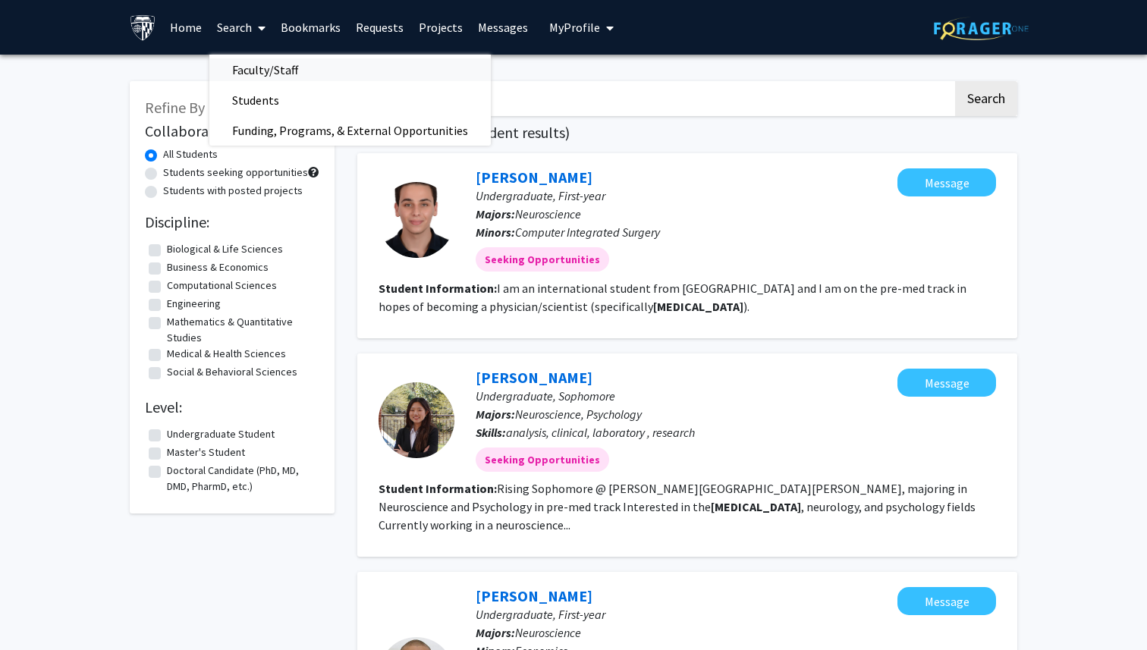
click at [254, 71] on span "Faculty/Staff" at bounding box center [264, 70] width 111 height 30
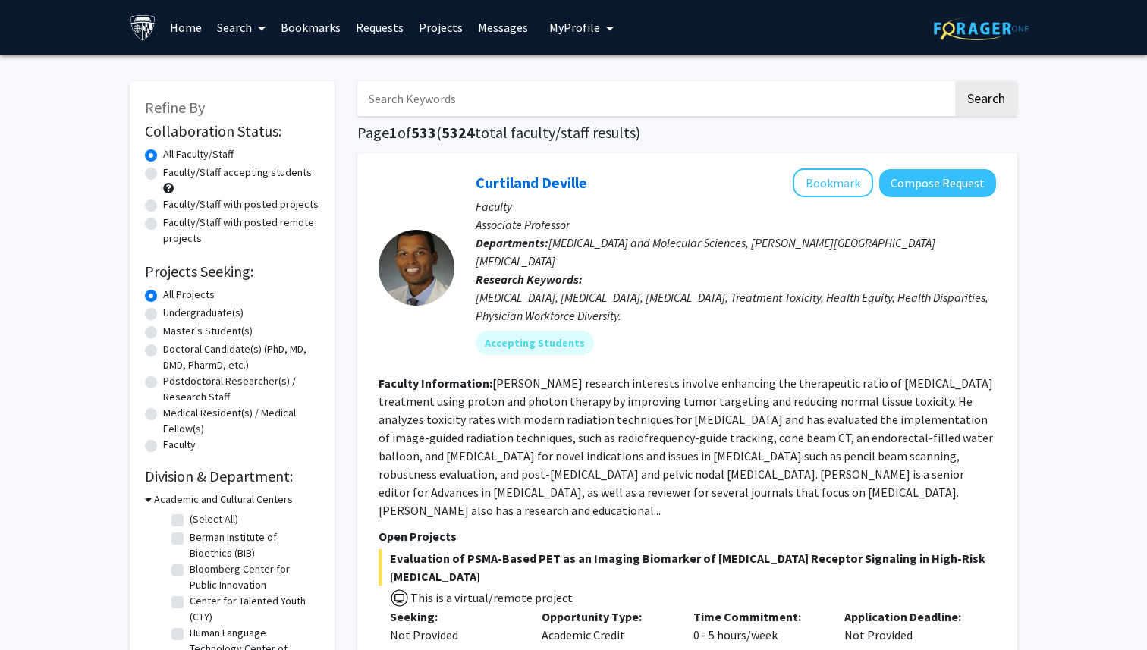
click at [456, 111] on input "Search Keywords" at bounding box center [654, 98] width 595 height 35
type input "[MEDICAL_DATA]"
click at [955, 81] on button "Search" at bounding box center [986, 98] width 62 height 35
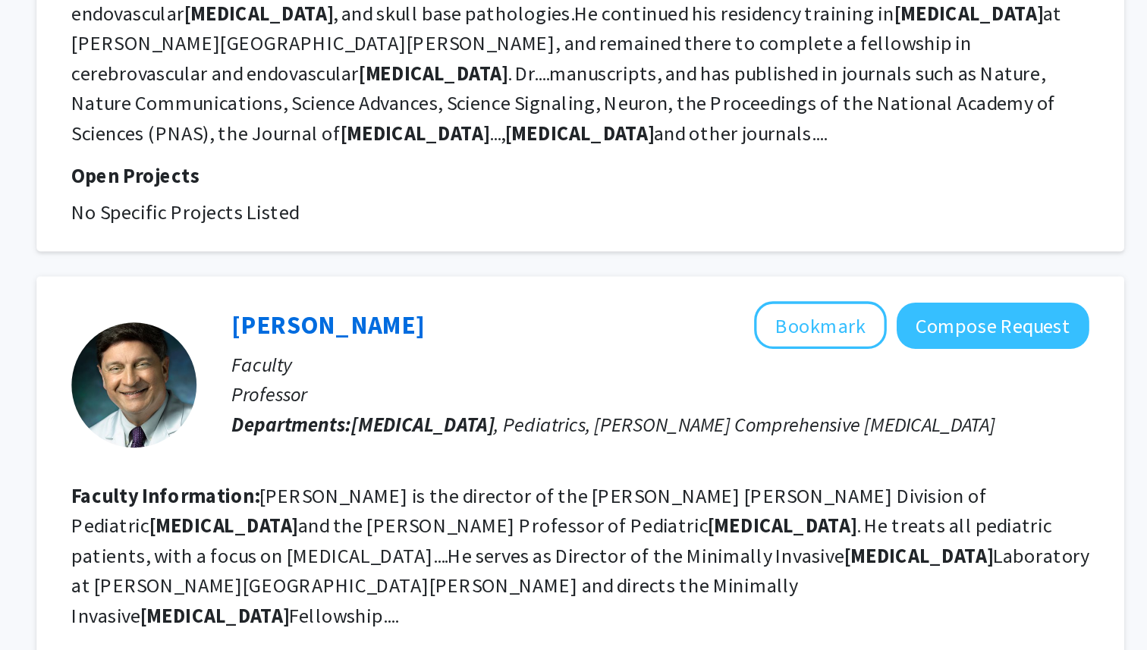
scroll to position [3135, 0]
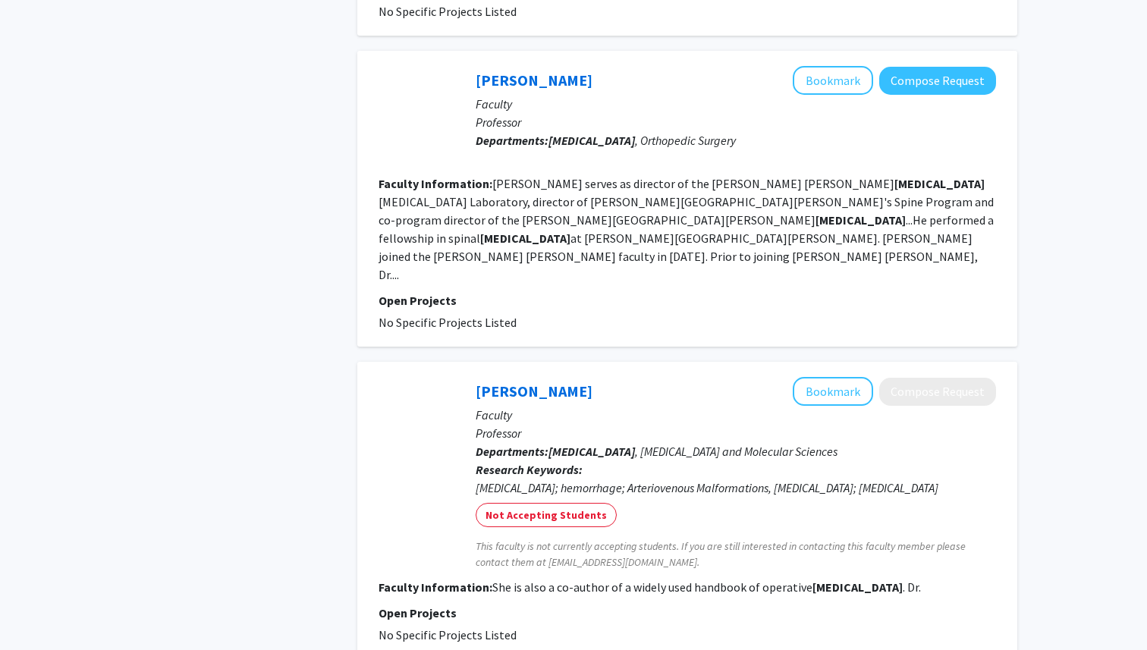
scroll to position [2536, 0]
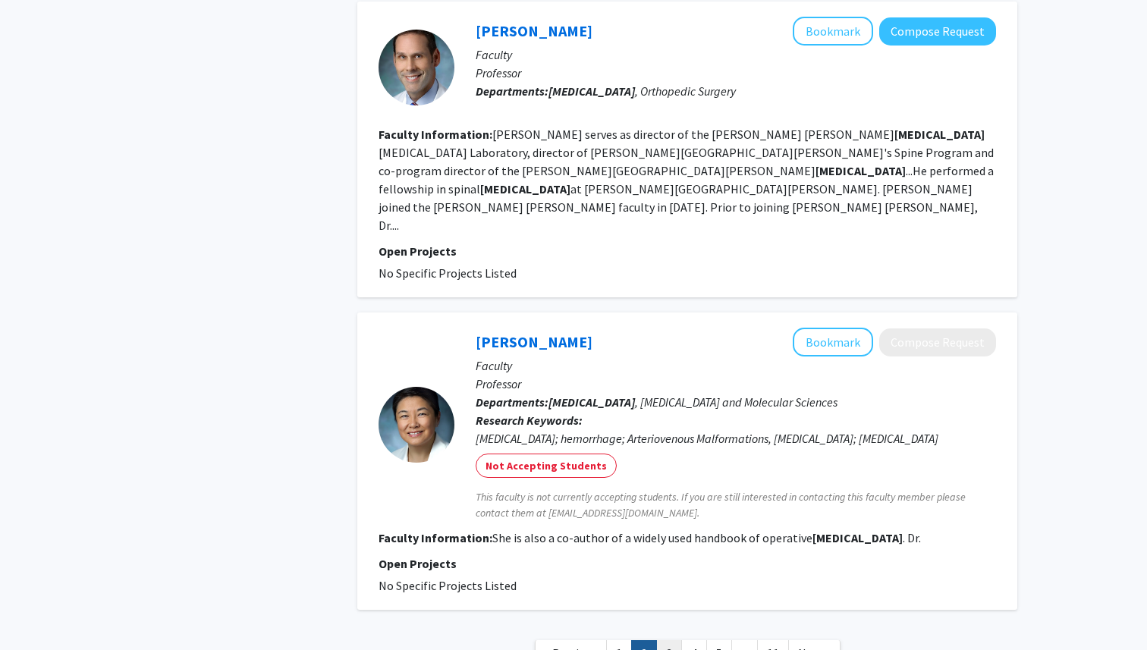
click at [677, 640] on link "3" at bounding box center [669, 653] width 26 height 27
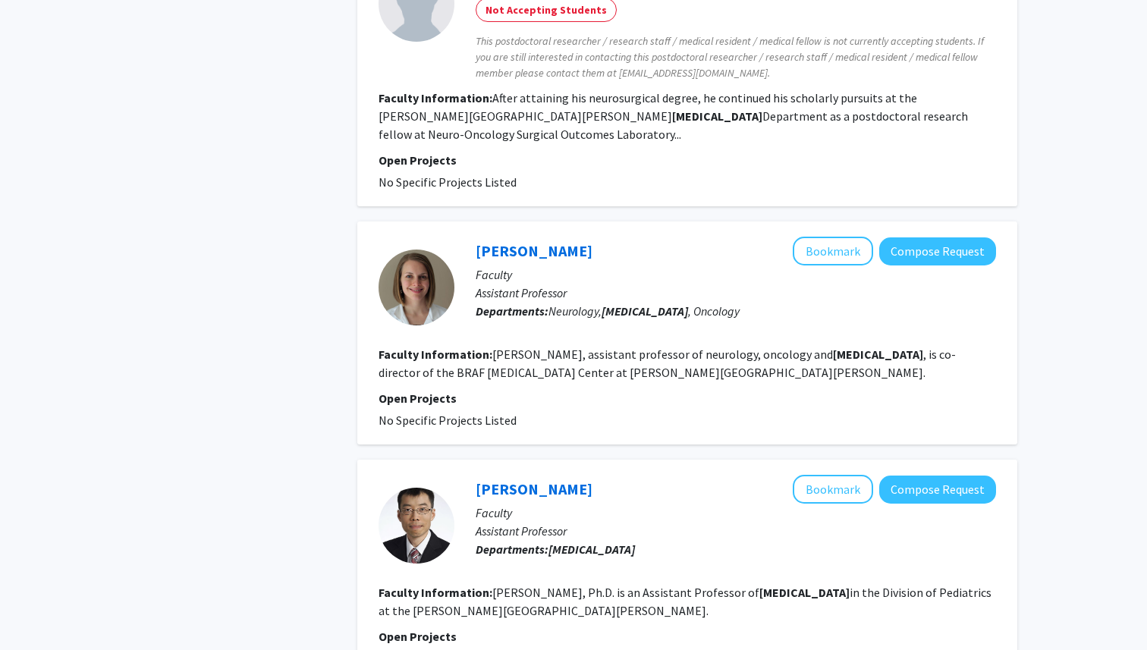
scroll to position [2450, 0]
